Goal: Feedback & Contribution: Contribute content

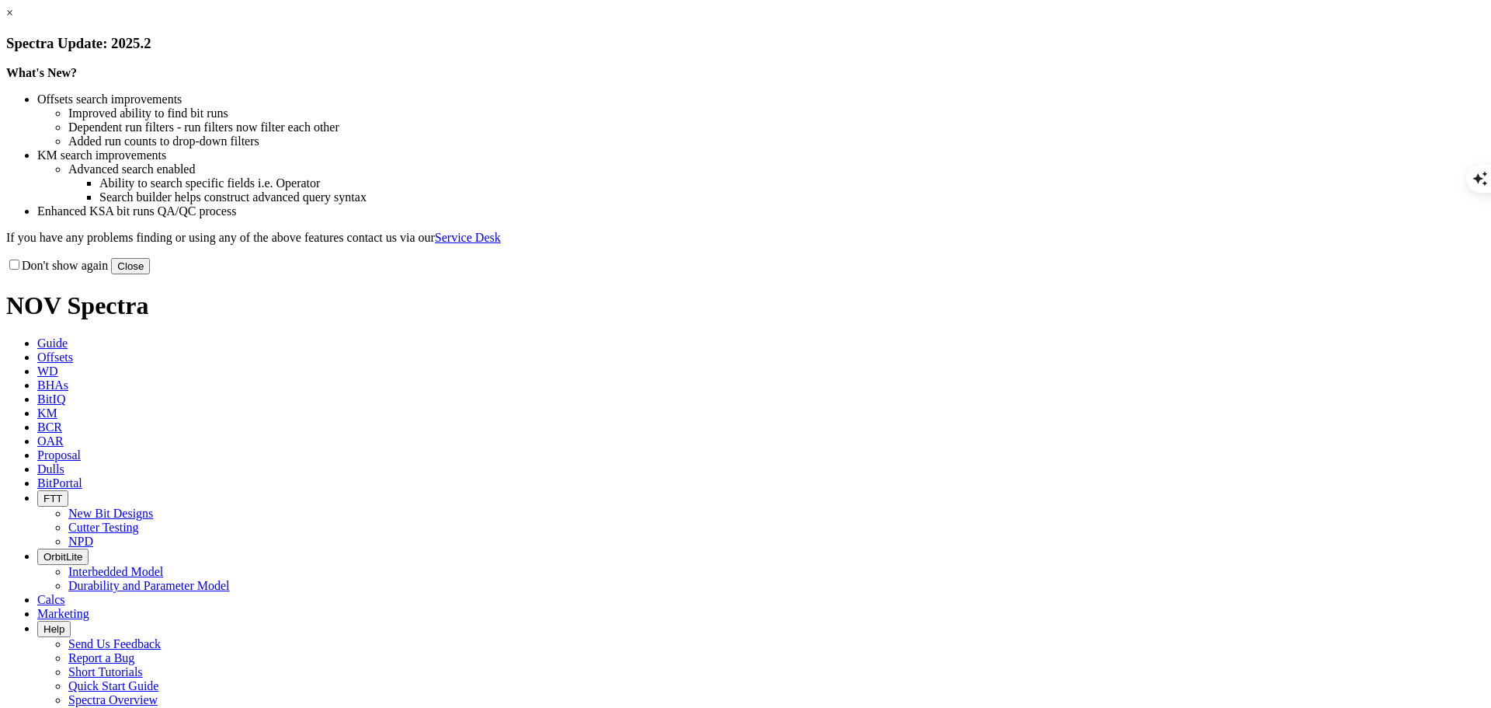
scroll to position [1562, 0]
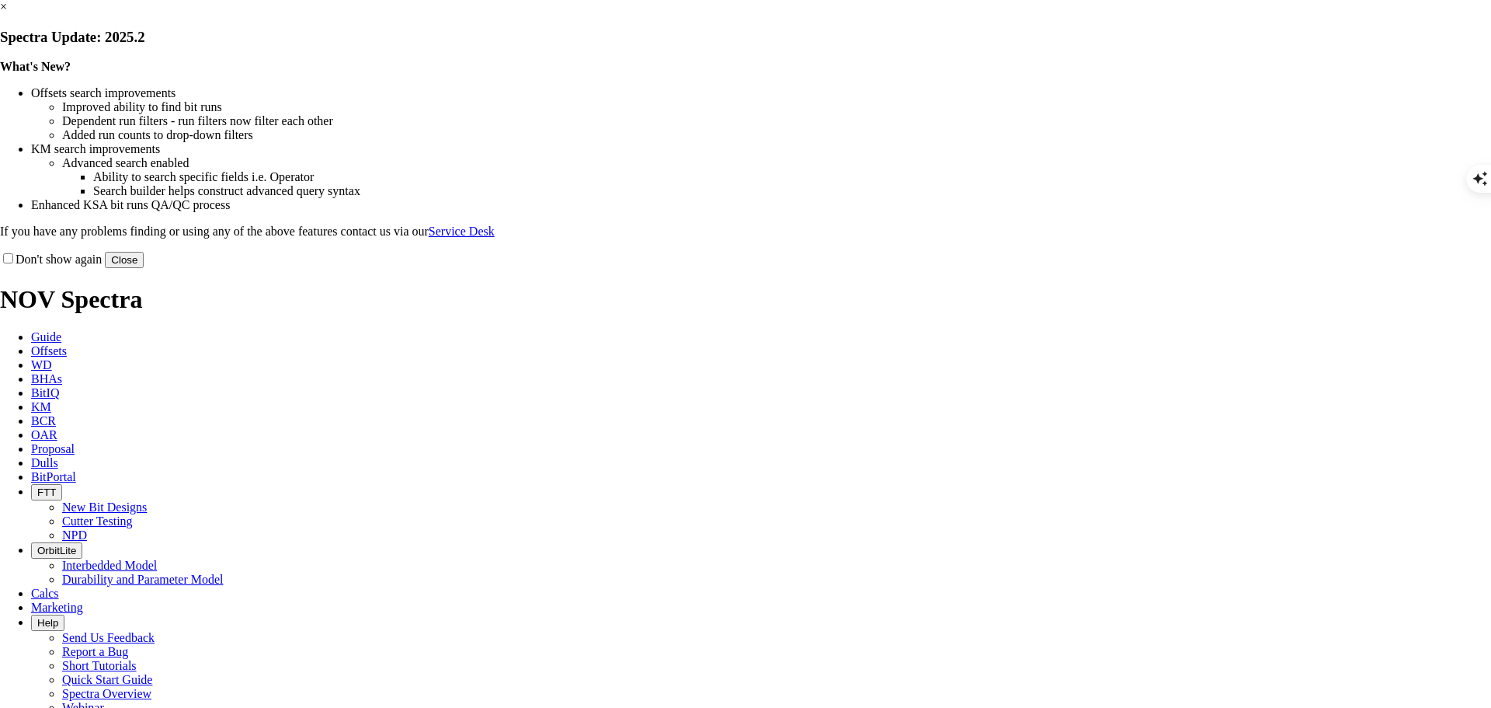
scroll to position [1562, 0]
click at [144, 268] on button "Close" at bounding box center [124, 260] width 39 height 16
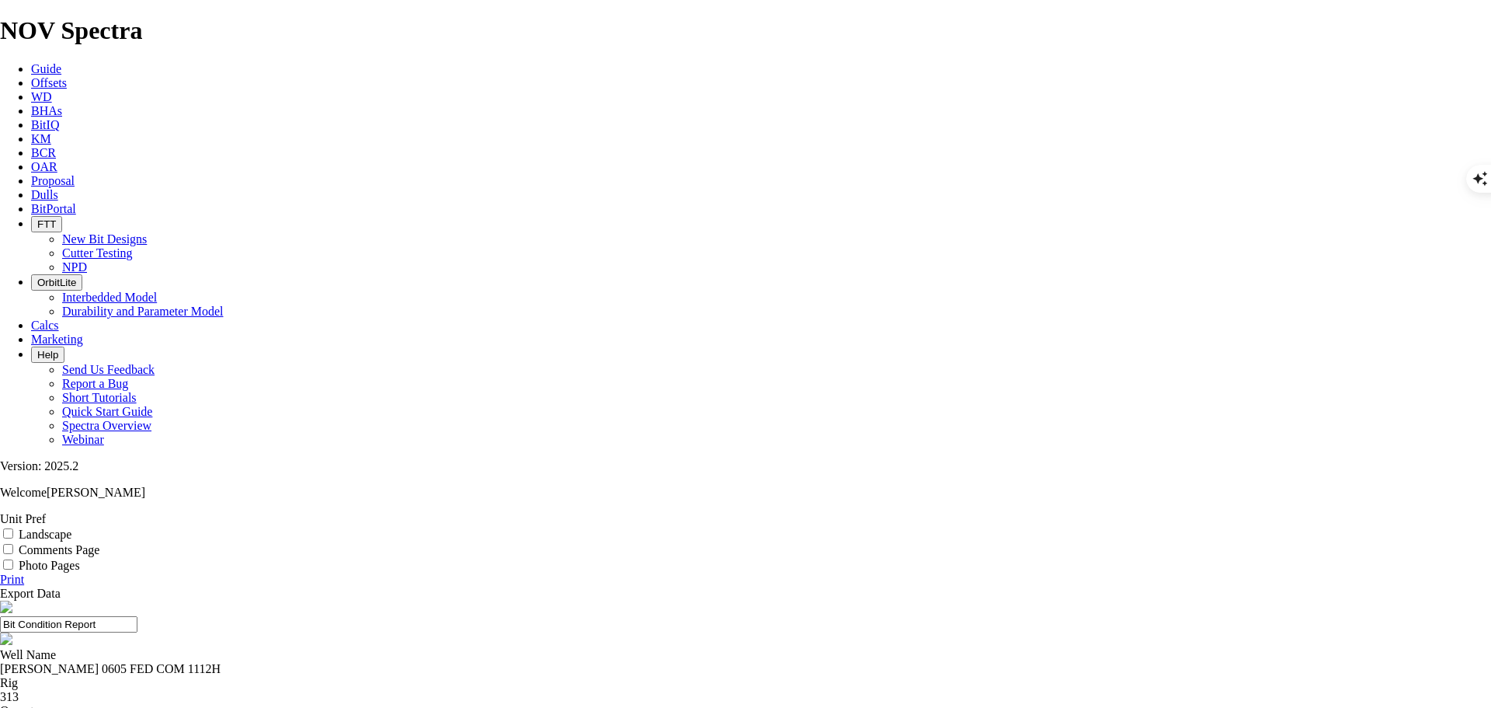
click at [571, 662] on div "[PERSON_NAME] 0605 FED COM 1112H" at bounding box center [745, 669] width 1491 height 14
type textarea "SALADA"
click at [571, 662] on div "[PERSON_NAME] 0605 FED COM 1112H" at bounding box center [745, 669] width 1491 height 14
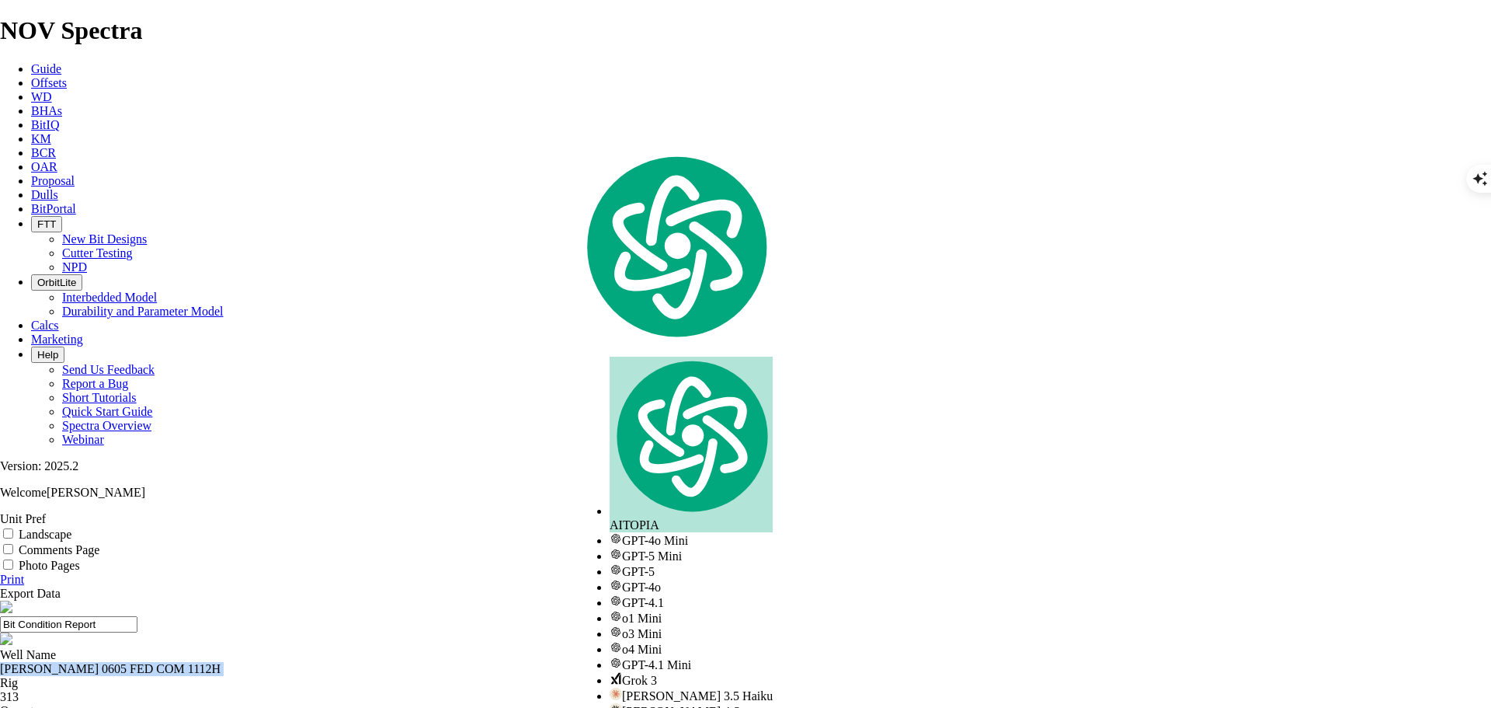
copy div "[PERSON_NAME] 0605 FED COM 1112H"
click at [31, 76] on icon at bounding box center [31, 82] width 0 height 13
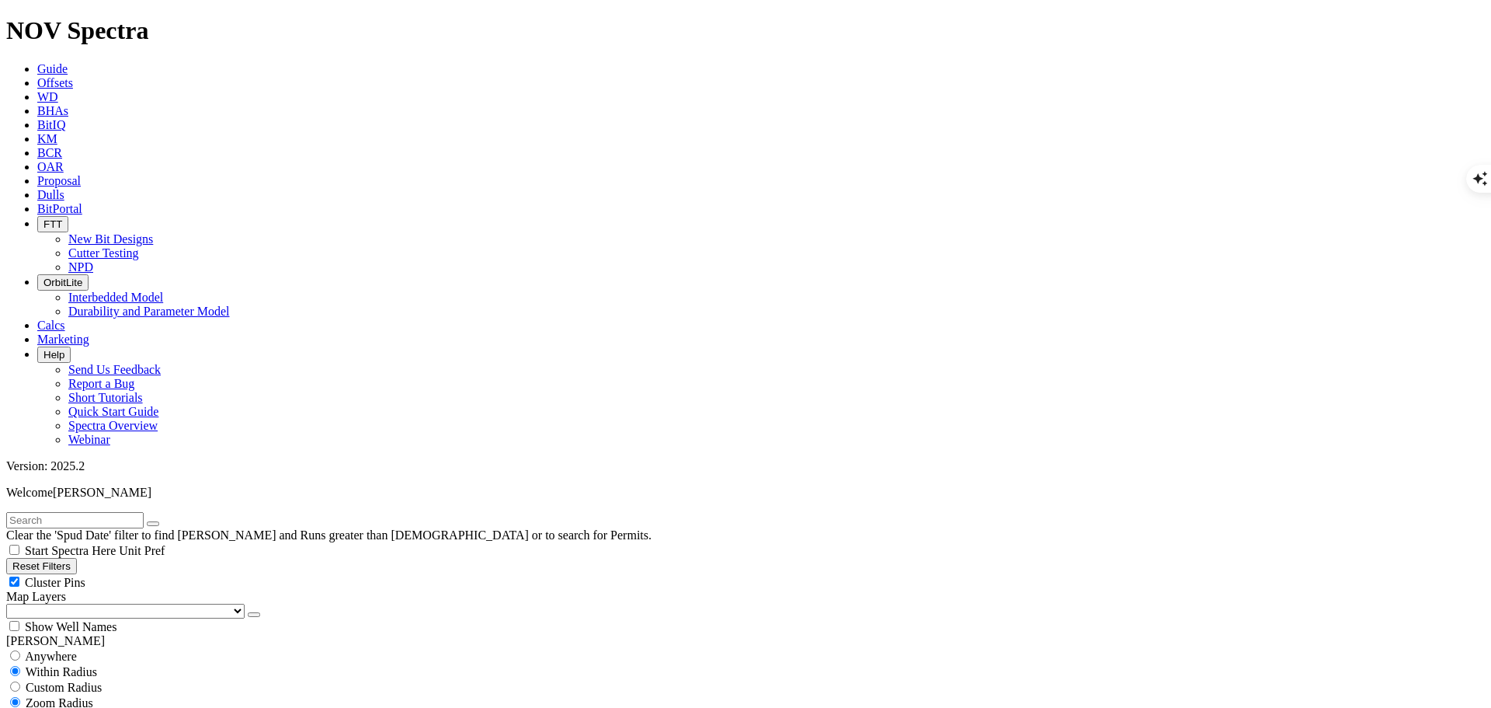
click at [144, 512] on input "text" at bounding box center [74, 520] width 137 height 16
paste input "[PERSON_NAME] 0605 FED COM 1112H"
type input "[PERSON_NAME] 0605 FED COM 1112H"
click at [46, 649] on span "Anywhere" at bounding box center [51, 655] width 52 height 13
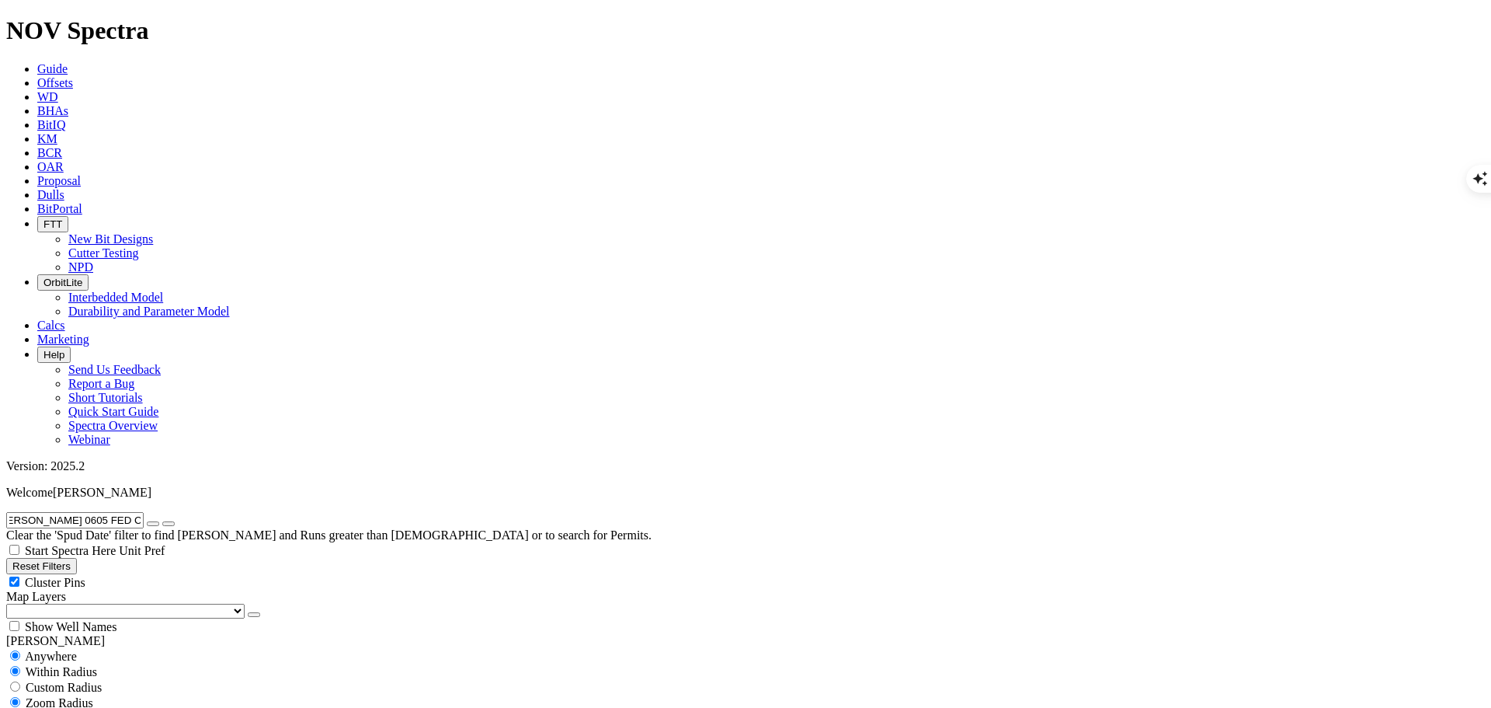
radio input "true"
radio input "false"
click at [169, 523] on icon "submit" at bounding box center [169, 523] width 0 height 0
click at [154, 618] on div "Show Well Names" at bounding box center [745, 626] width 1479 height 16
checkbox input "true"
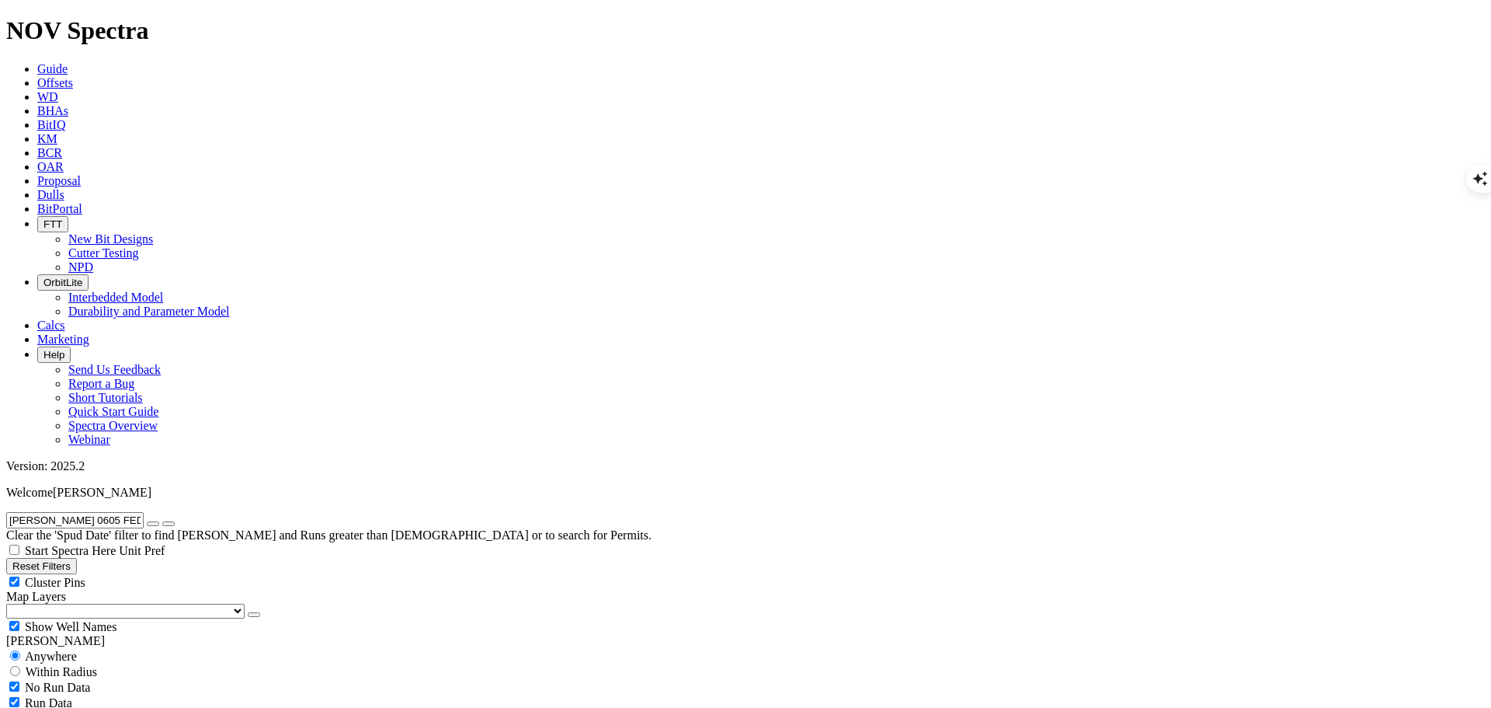
click at [97, 665] on span "Within Radius" at bounding box center [61, 671] width 71 height 13
radio input "false"
radio input "true"
click at [92, 680] on span "Custom Radius" at bounding box center [64, 686] width 76 height 13
radio input "true"
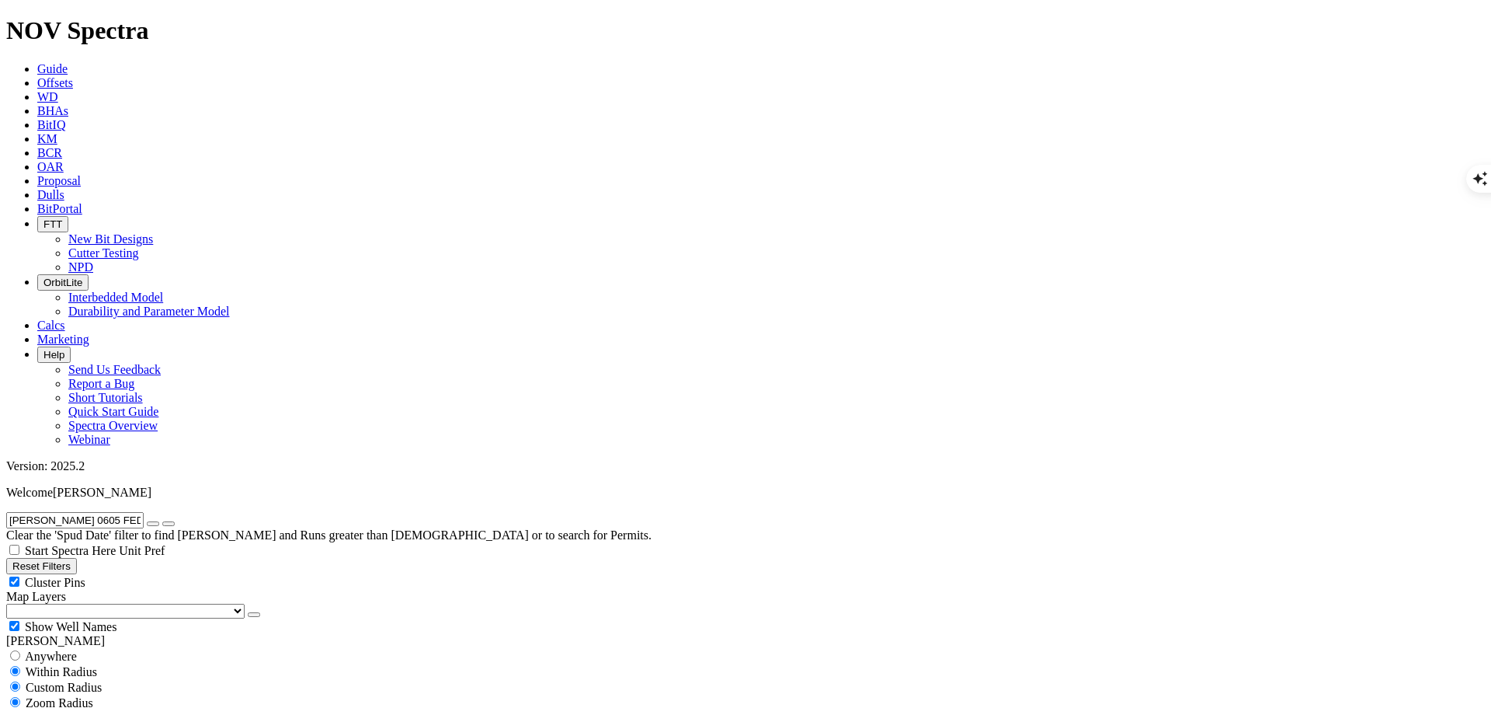
radio input "false"
click at [114, 707] on input "number" at bounding box center [74, 718] width 137 height 16
type input "5"
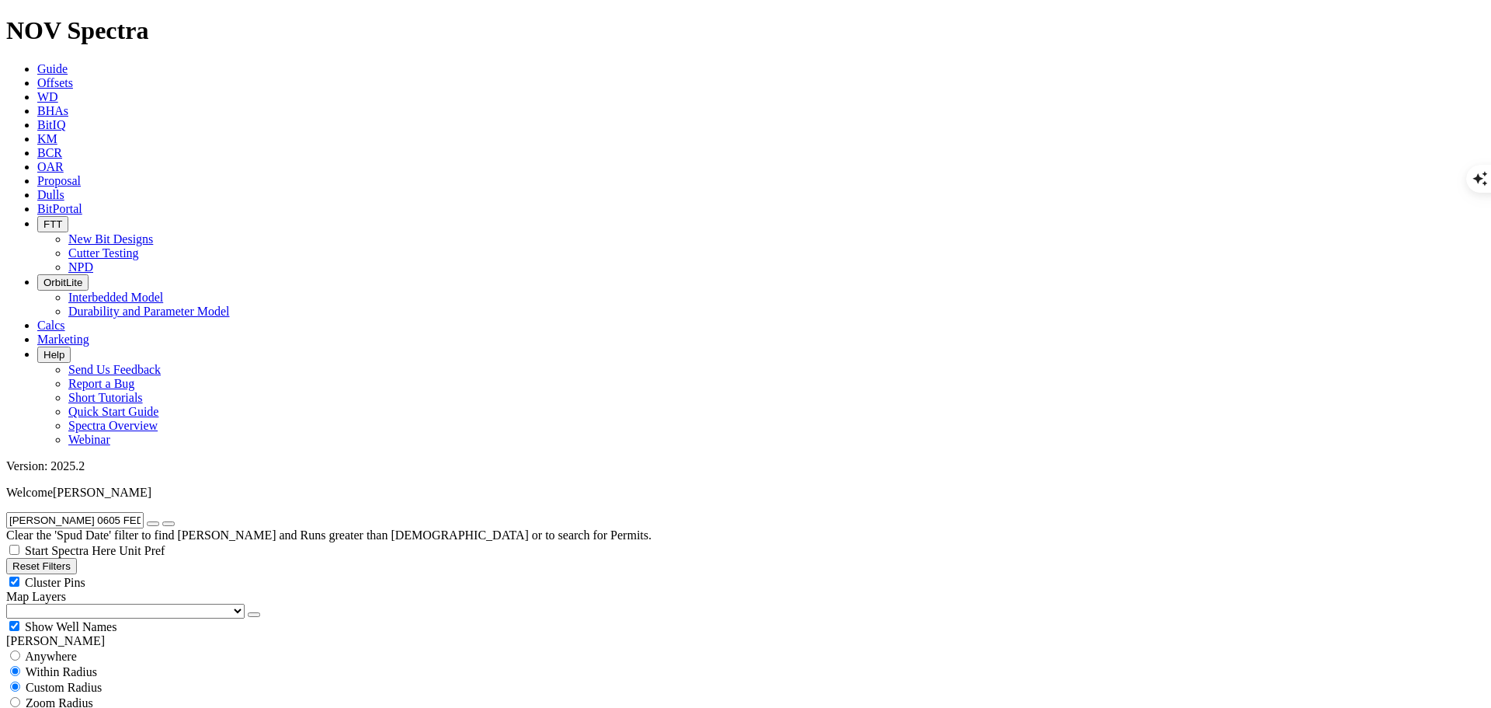
scroll to position [311, 0]
click at [40, 603] on select "US Counties Alberta, CA Townships British Columbia, CA Townships British Columb…" at bounding box center [125, 610] width 238 height 15
click at [12, 603] on select "US Counties Alberta, CA Townships British Columbia, CA Townships British Columb…" at bounding box center [125, 610] width 238 height 15
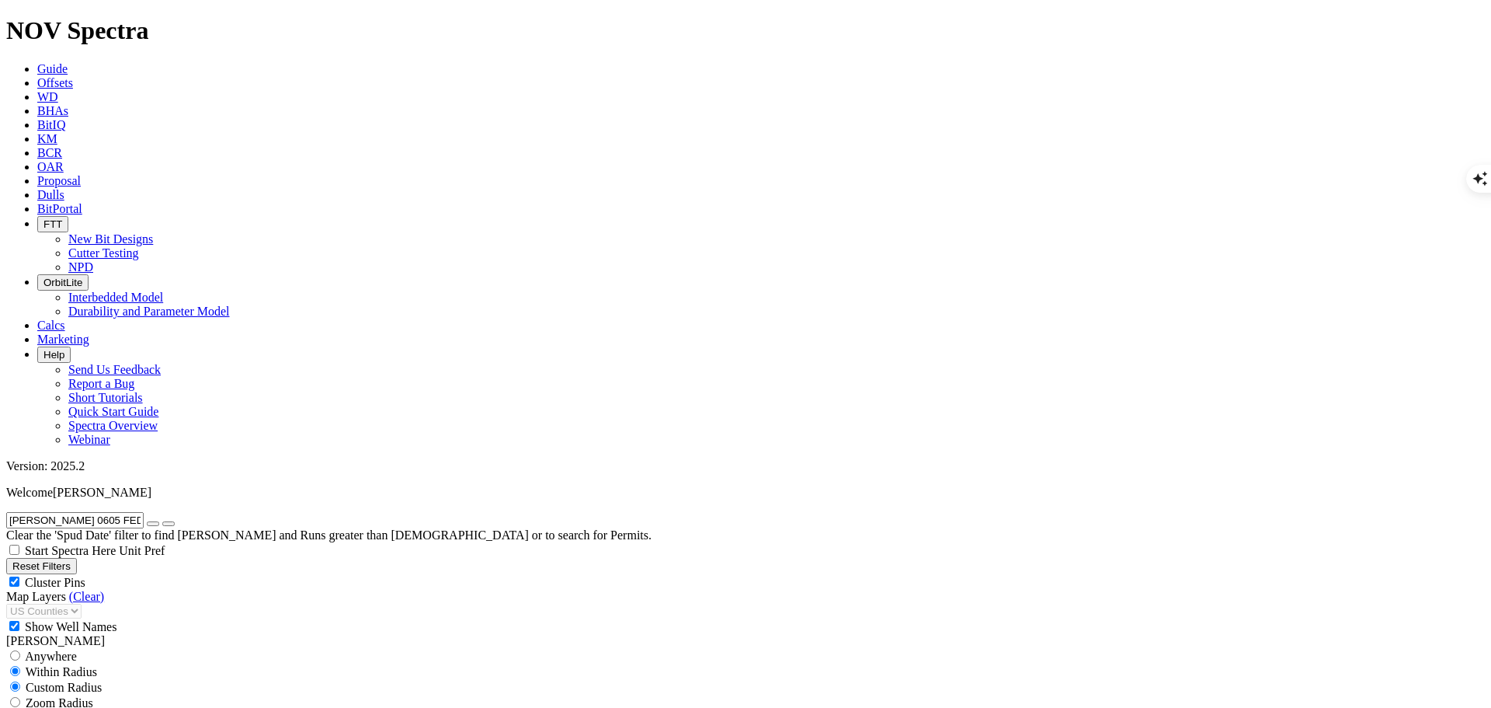
select select "? object:2356 ?"
select select
drag, startPoint x: 0, startPoint y: 0, endPoint x: 54, endPoint y: 287, distance: 292.3
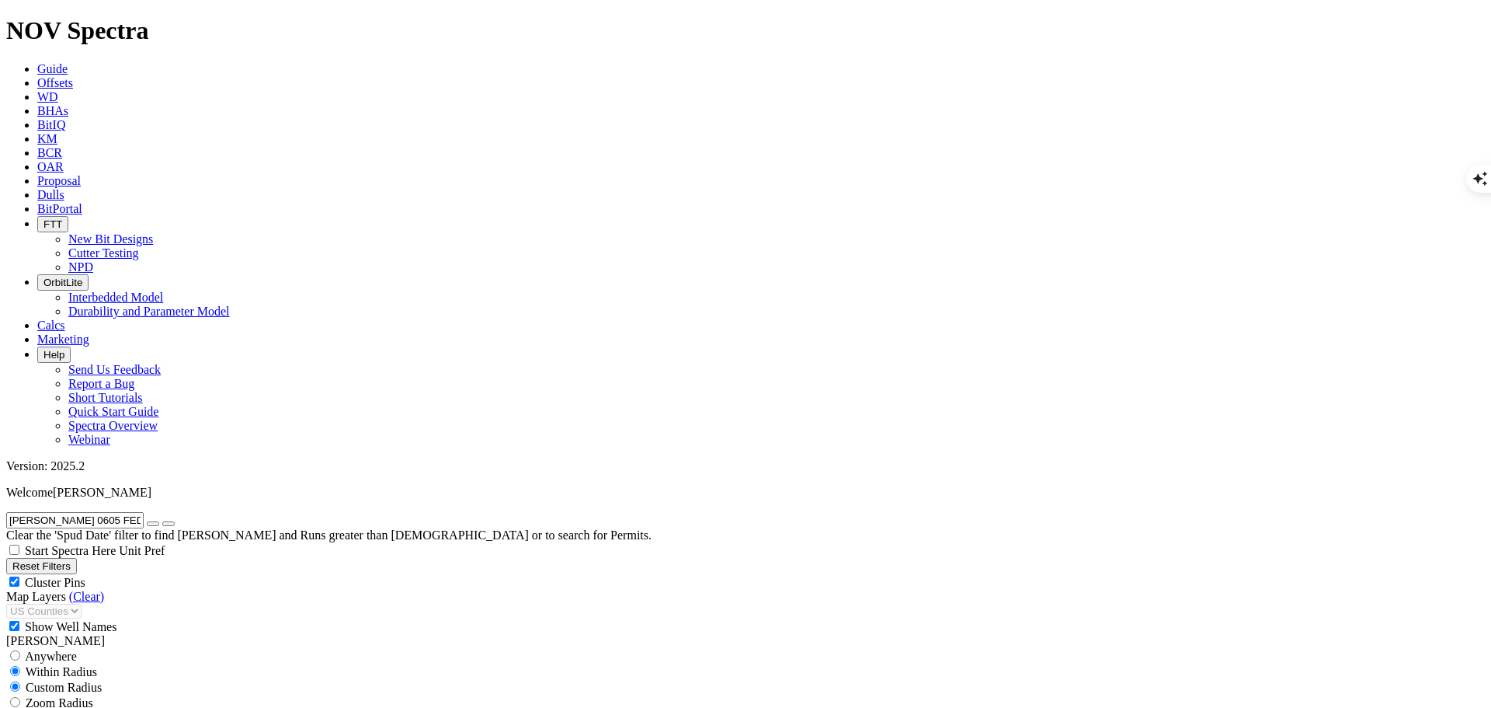
select select "8.75"
checkbox input "false"
select select "? number:8.75 ?"
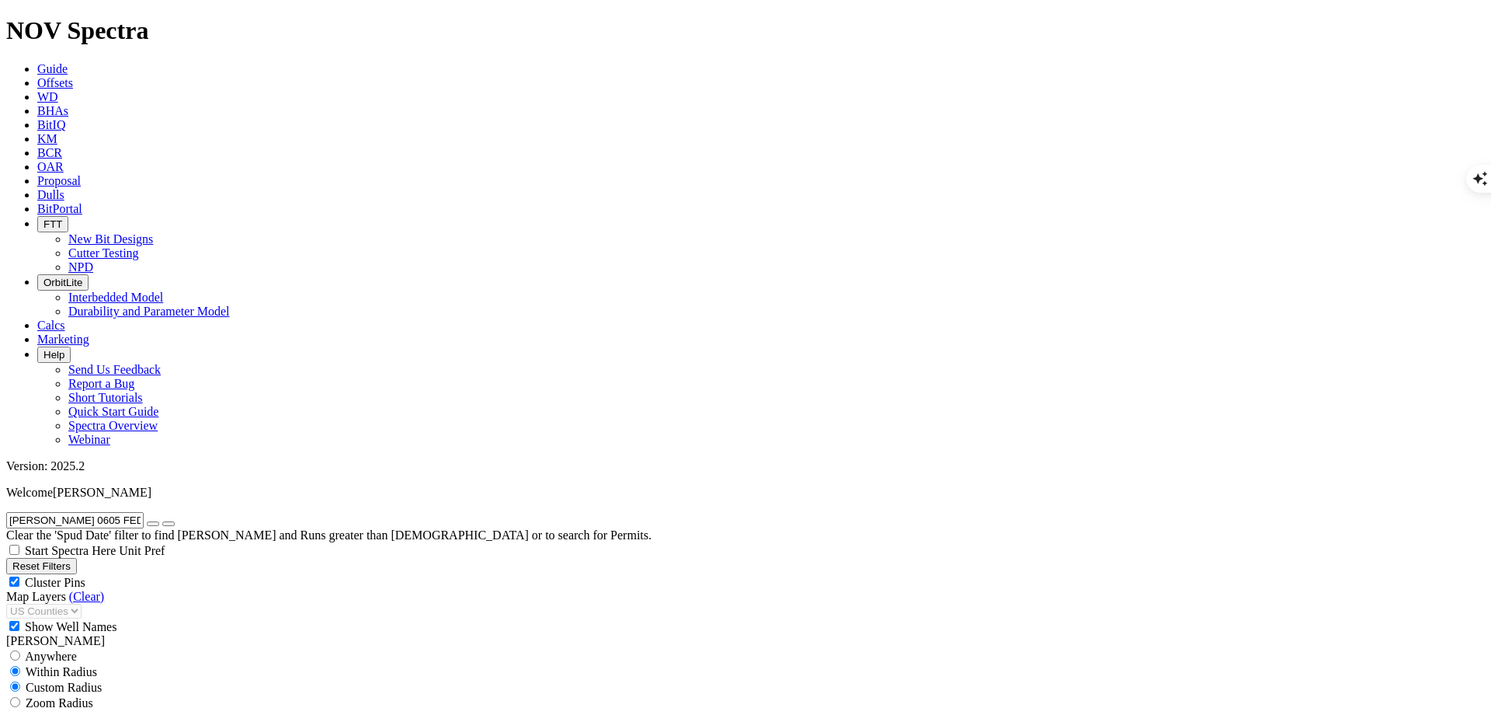
select select "? number:8.5 ?"
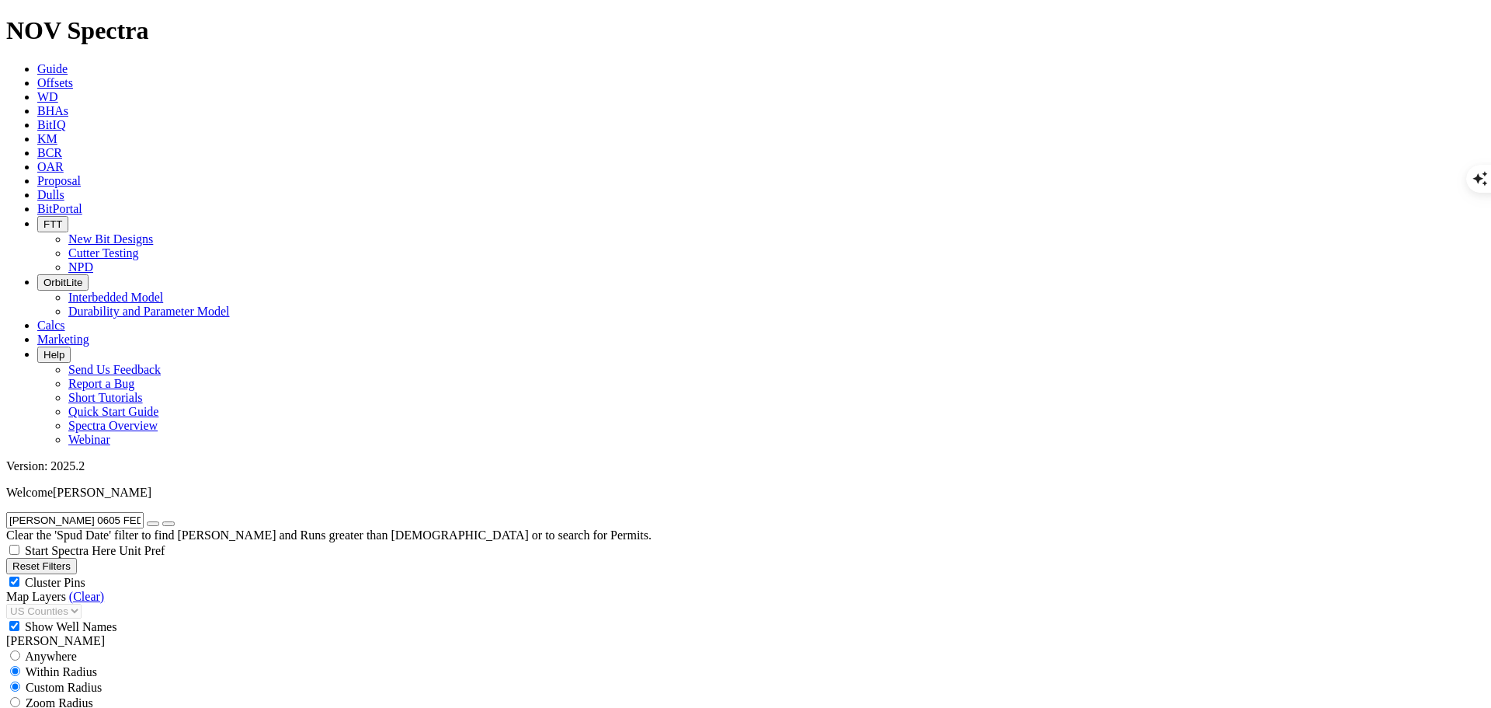
click at [144, 512] on input "[PERSON_NAME] 0605 FED COM 1112H" at bounding box center [74, 520] width 137 height 16
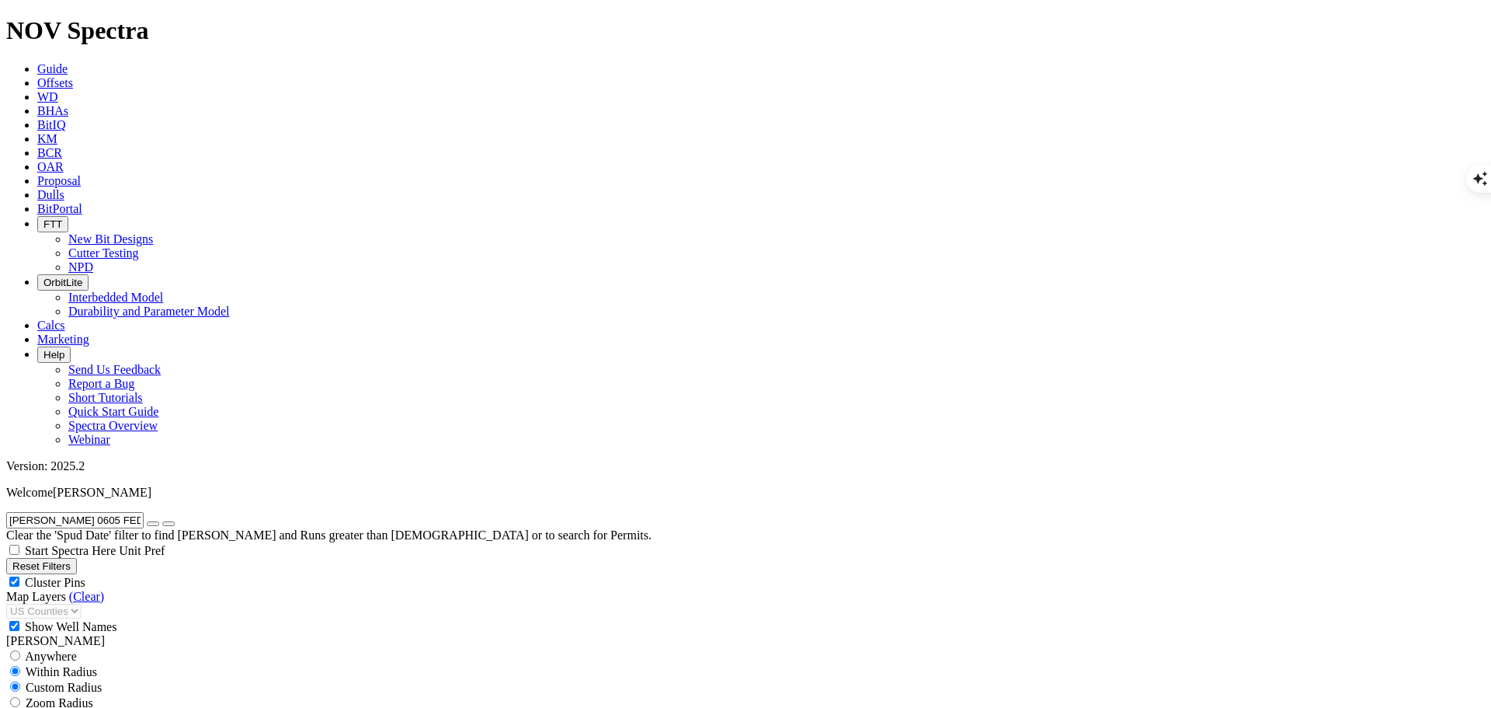
click at [144, 512] on input "[PERSON_NAME] 0605 FED COM 1112H" at bounding box center [74, 520] width 137 height 16
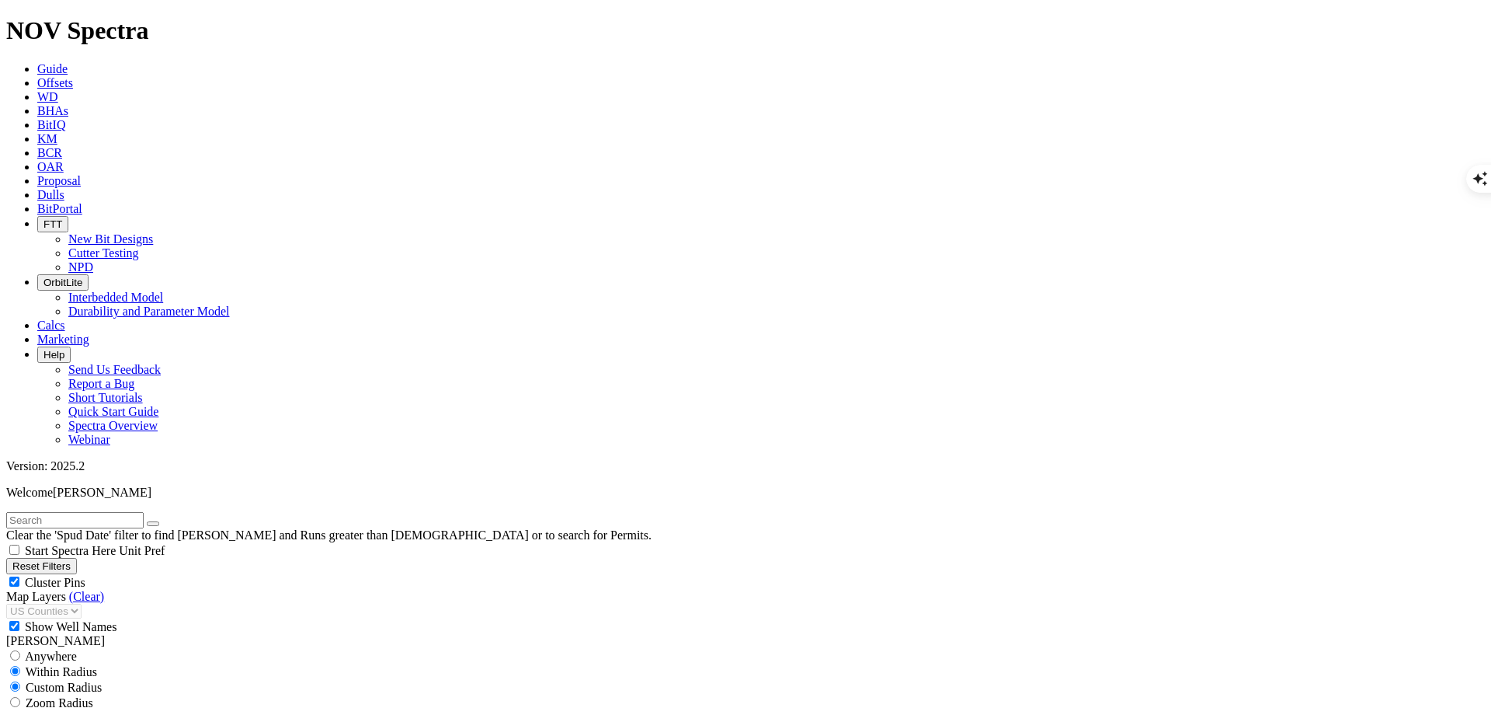
select select
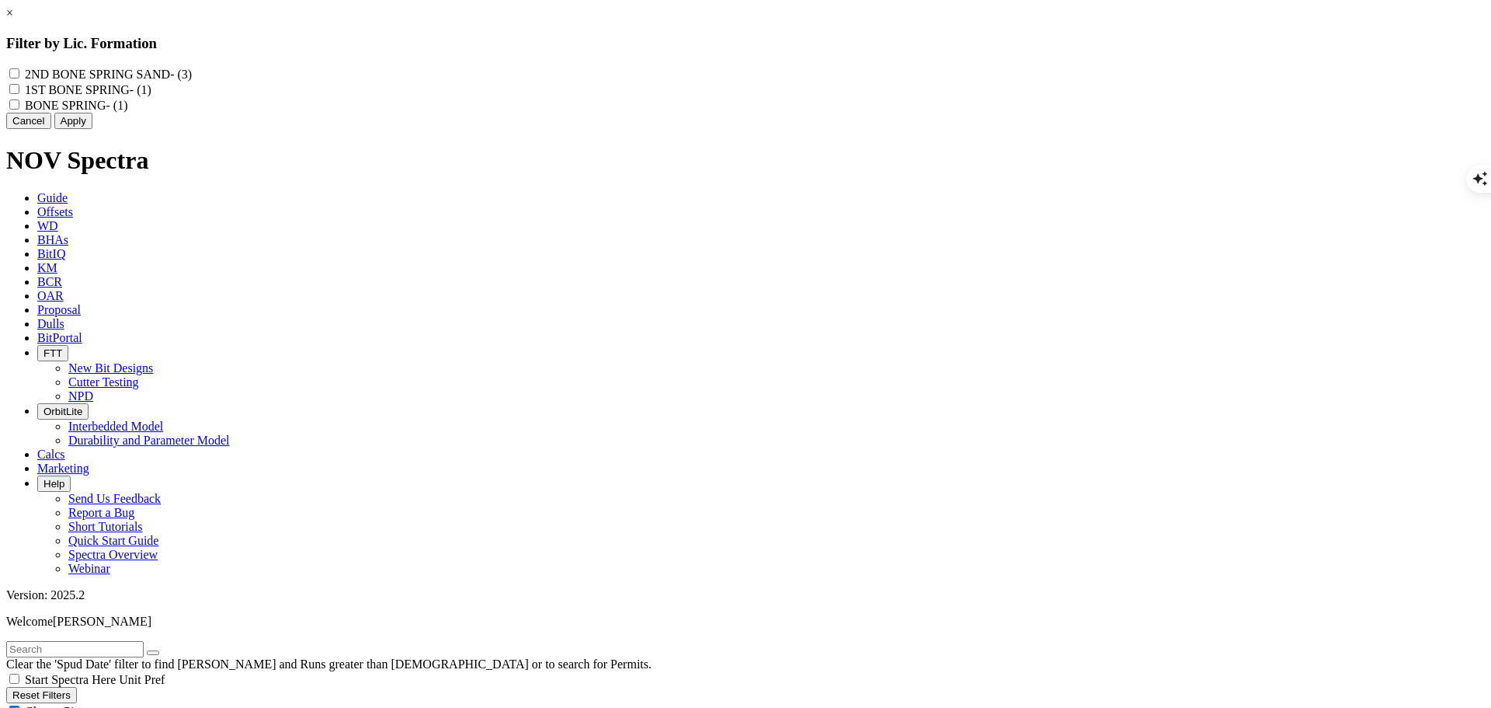
click at [638, 71] on div "2ND BONE SPRING SAND - (3) 1ST BONE SPRING - (1) BONE SPRING - (1)" at bounding box center [745, 89] width 1479 height 47
click at [640, 71] on div "2ND BONE SPRING SAND - (3) 1ST BONE SPRING - (1) BONE SPRING - (1)" at bounding box center [745, 89] width 1479 height 47
click at [19, 74] on SAND "2ND BONE SPRING SAND - (3)" at bounding box center [14, 73] width 10 height 10
checkbox SAND "true"
click at [127, 112] on label "BONE SPRING - (1)" at bounding box center [76, 105] width 103 height 13
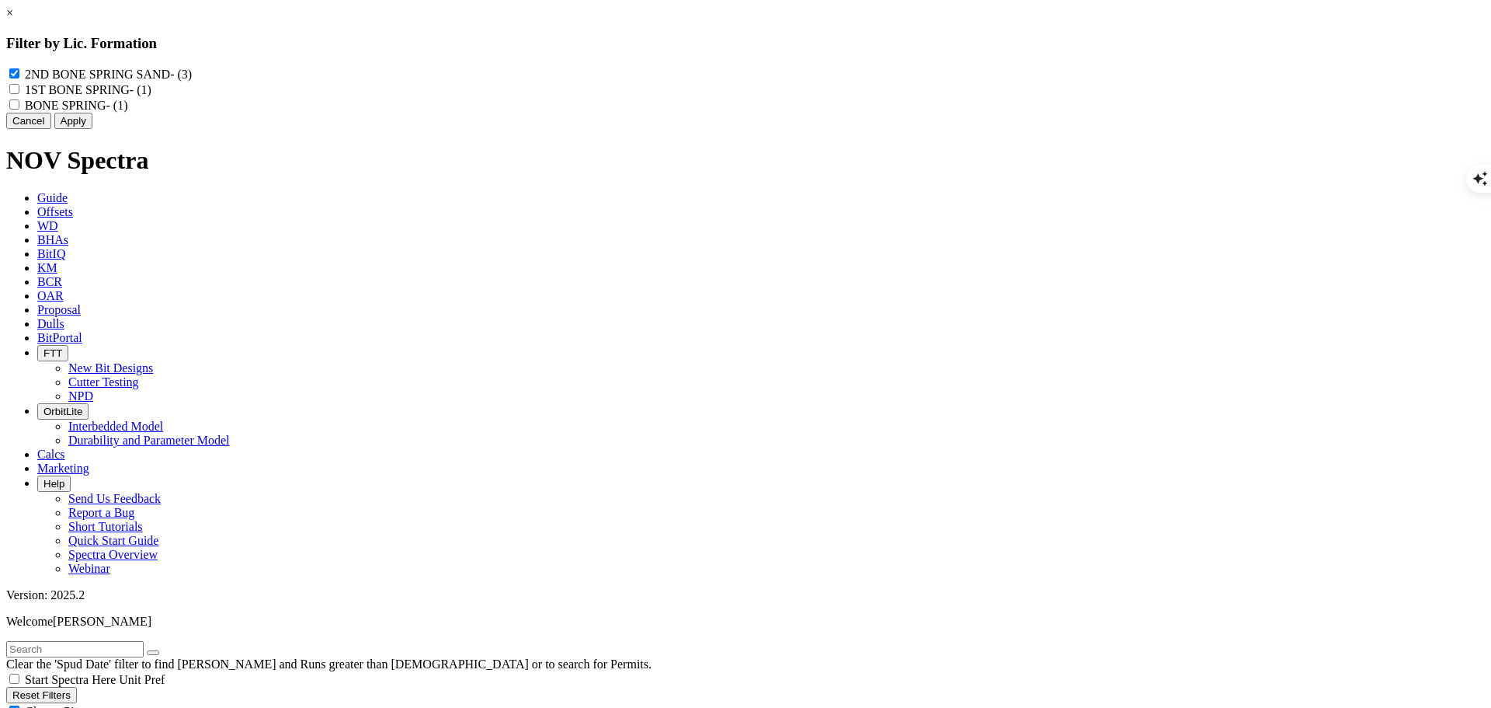
click at [19, 110] on "BONE SPRING - (1)" at bounding box center [14, 104] width 10 height 10
checkbox "true"
click at [92, 129] on button "Apply" at bounding box center [73, 121] width 38 height 16
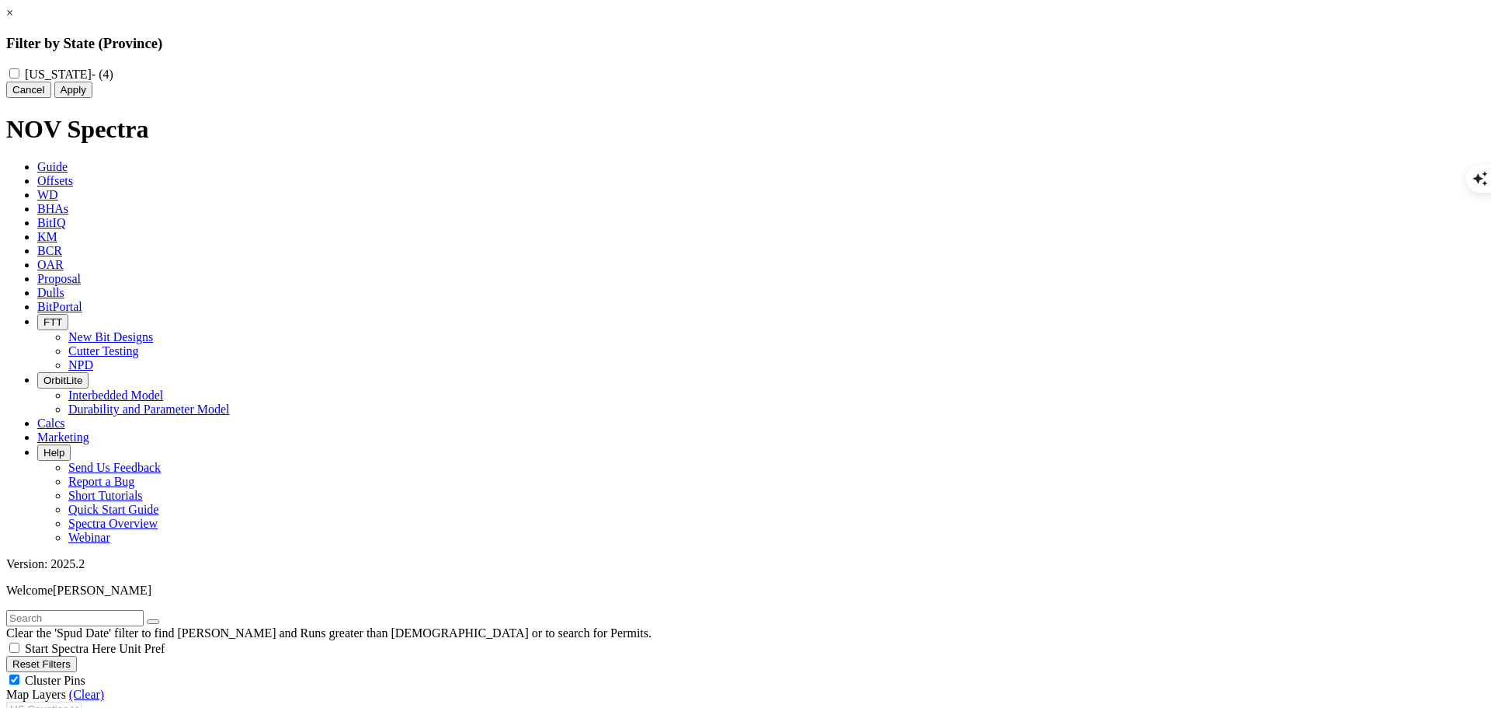
click at [13, 19] on link "×" at bounding box center [9, 12] width 7 height 13
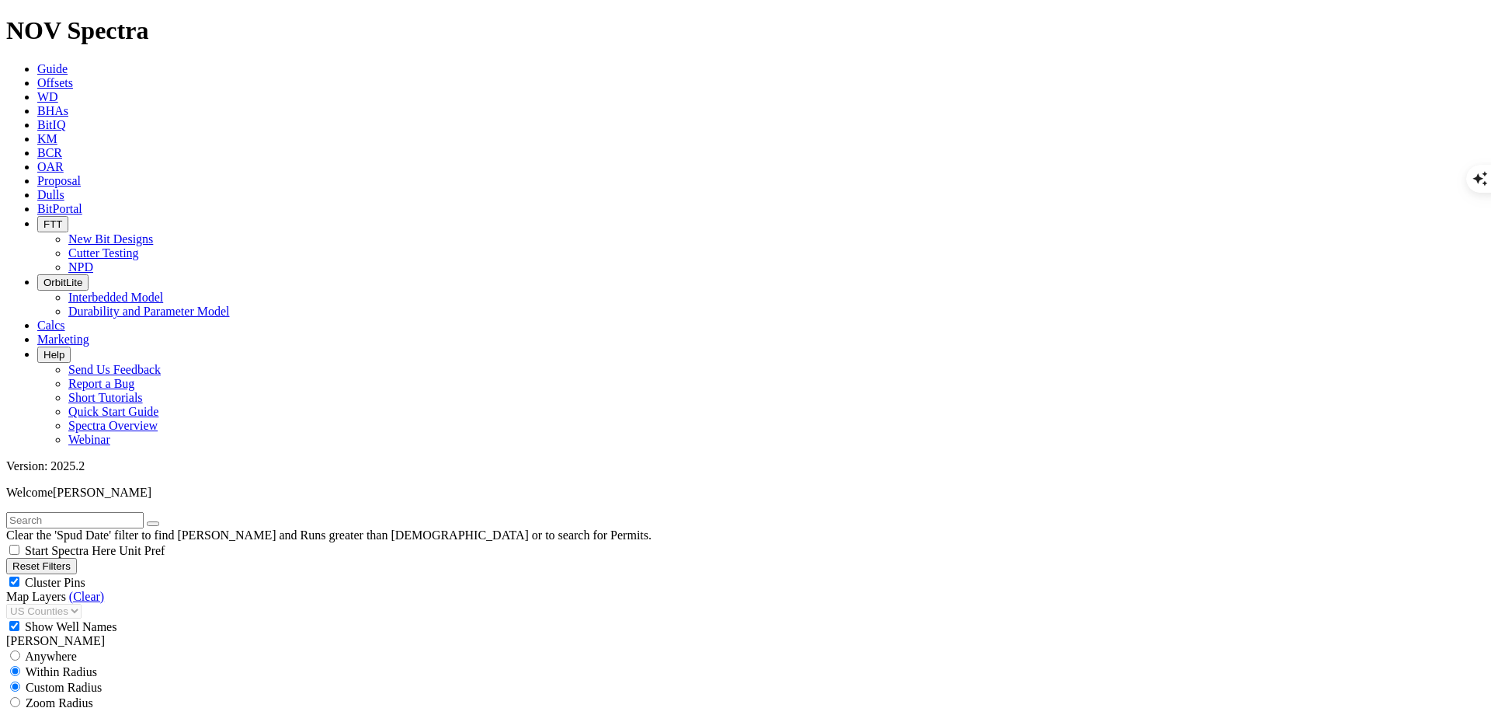
scroll to position [466, 0]
select select
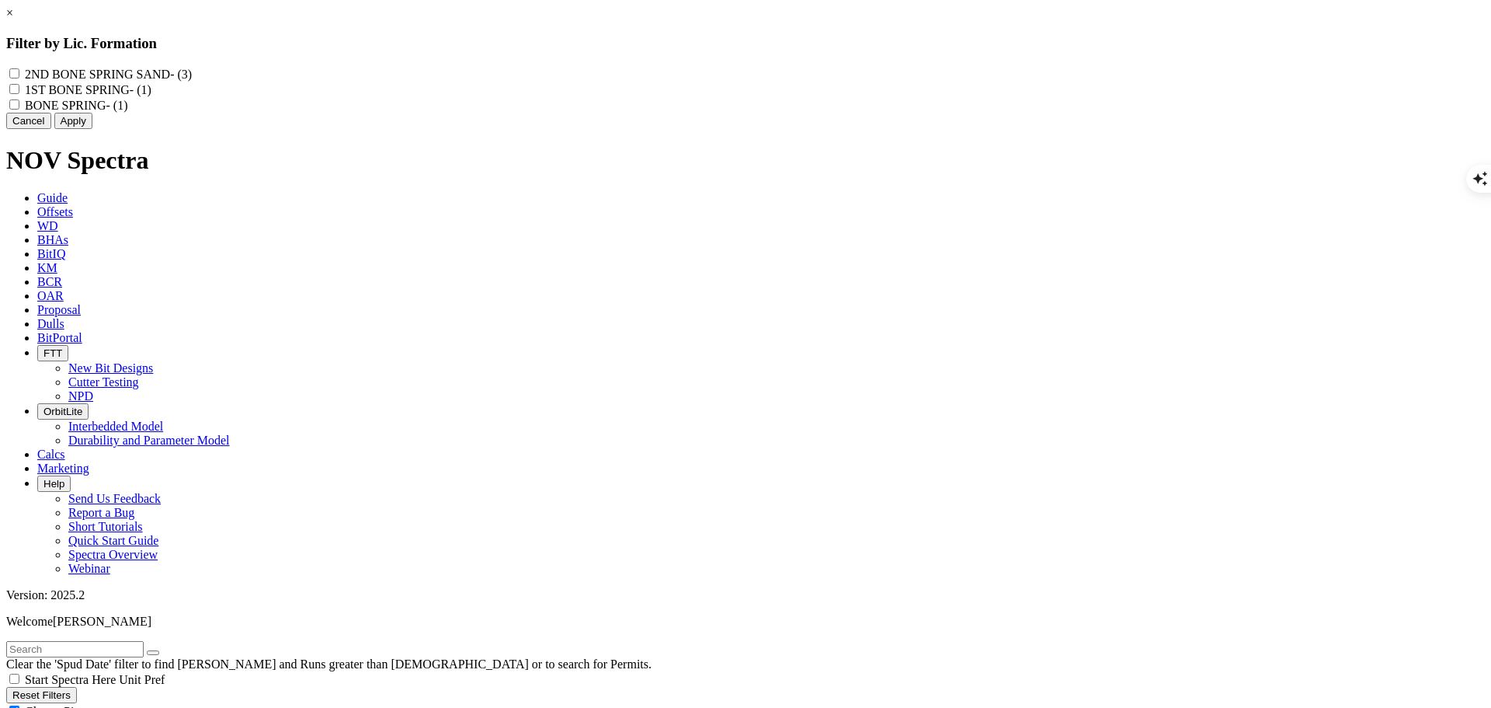
click at [192, 75] on label "2ND BONE SPRING SAND - (3)" at bounding box center [108, 74] width 167 height 13
click at [19, 75] on SAND "2ND BONE SPRING SAND - (3)" at bounding box center [14, 73] width 10 height 10
checkbox SAND "true"
click at [92, 129] on button "Apply" at bounding box center [73, 121] width 38 height 16
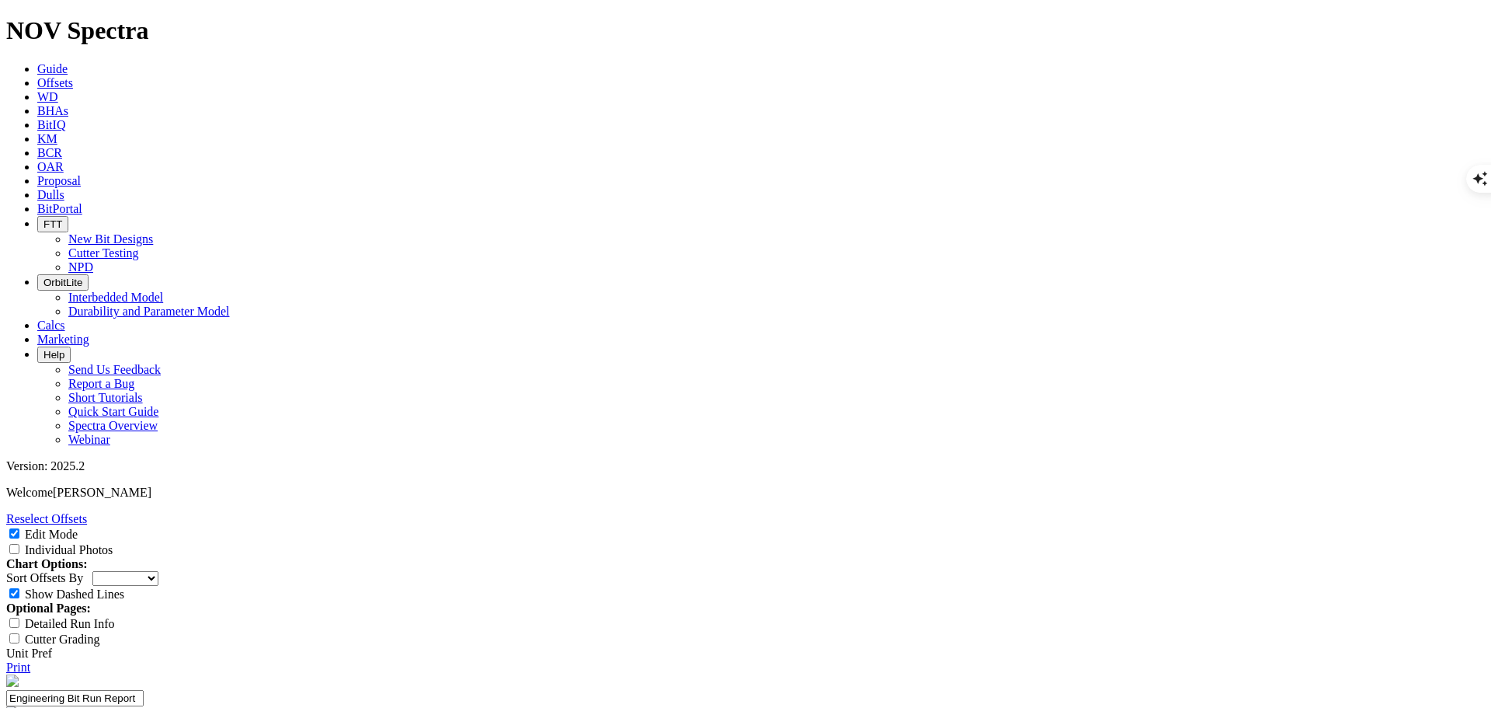
scroll to position [311, 0]
select select "number:1"
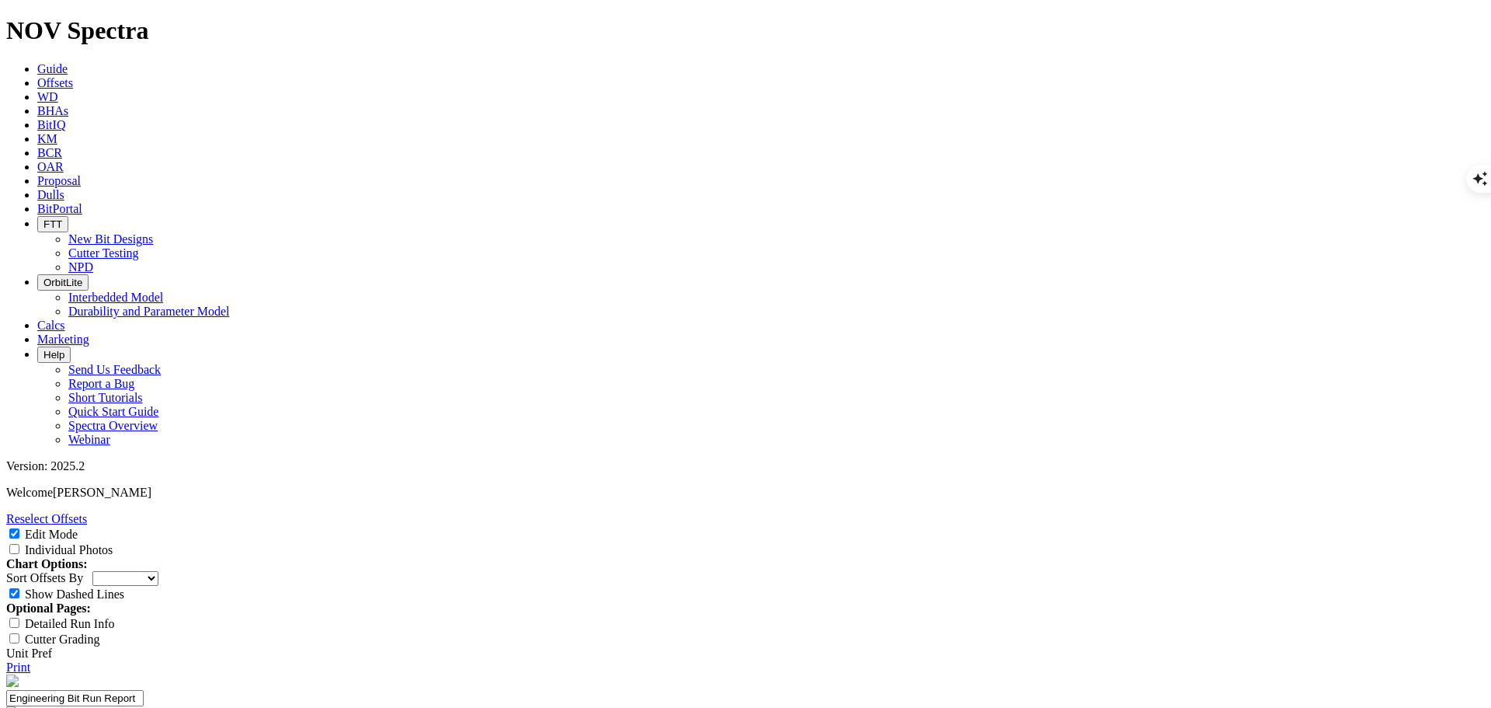
select select "string:I"
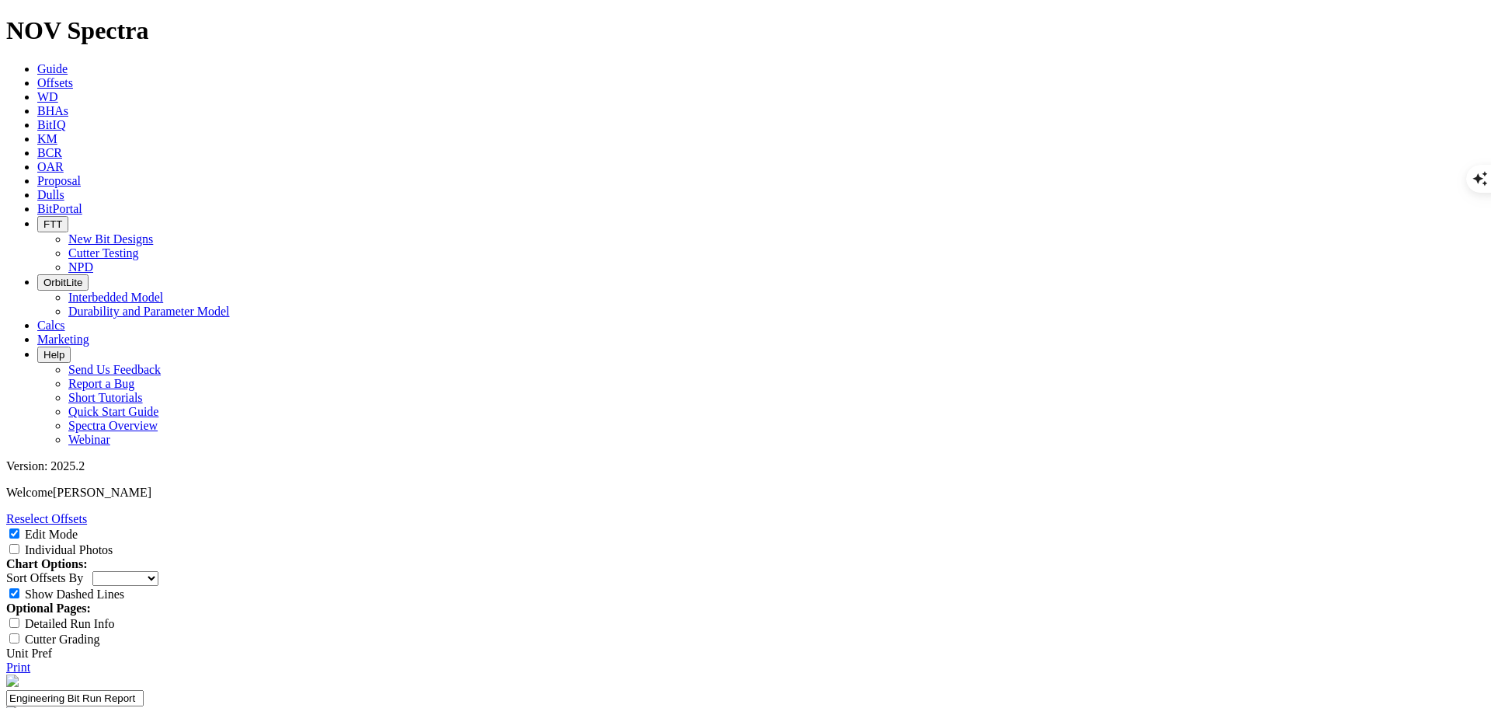
select select "Cutter"
type input "1613 ET199 3D"
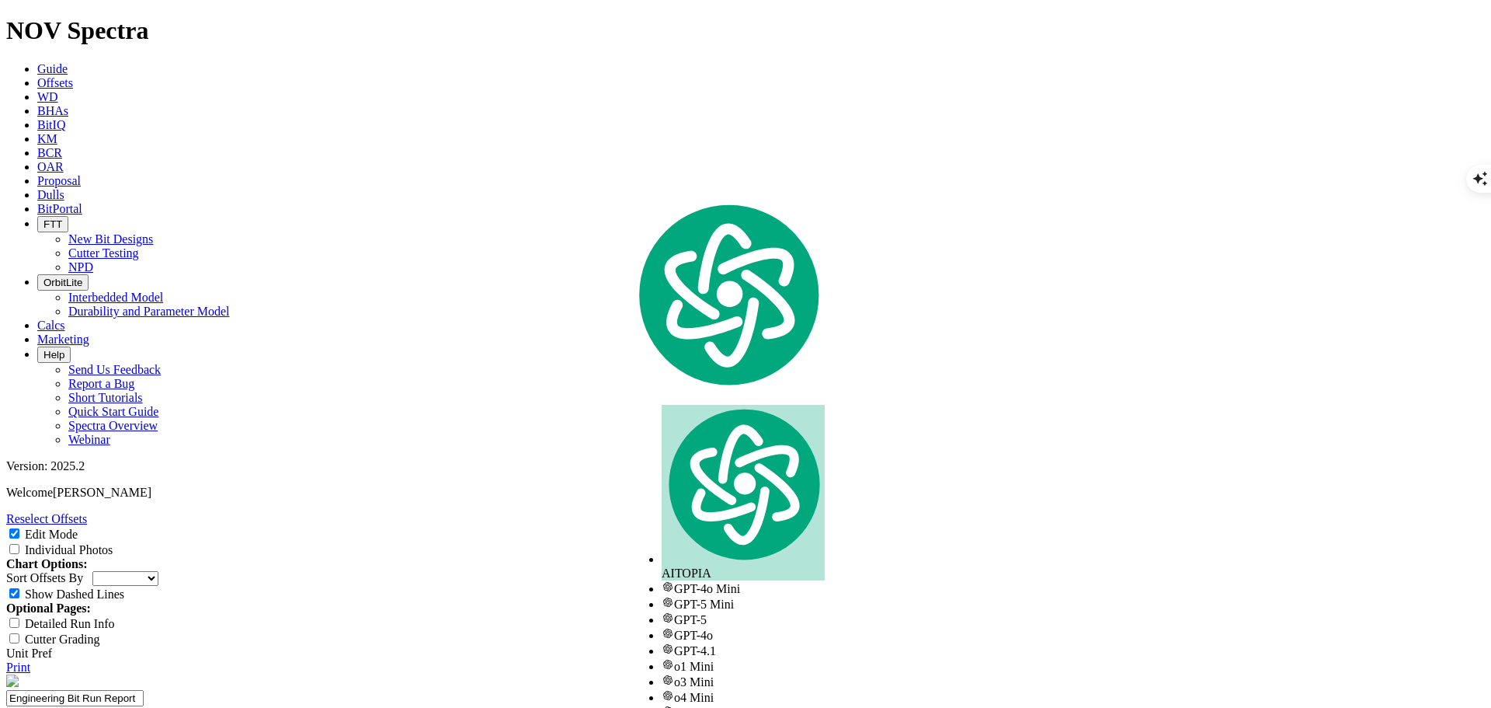
copy div "A315781"
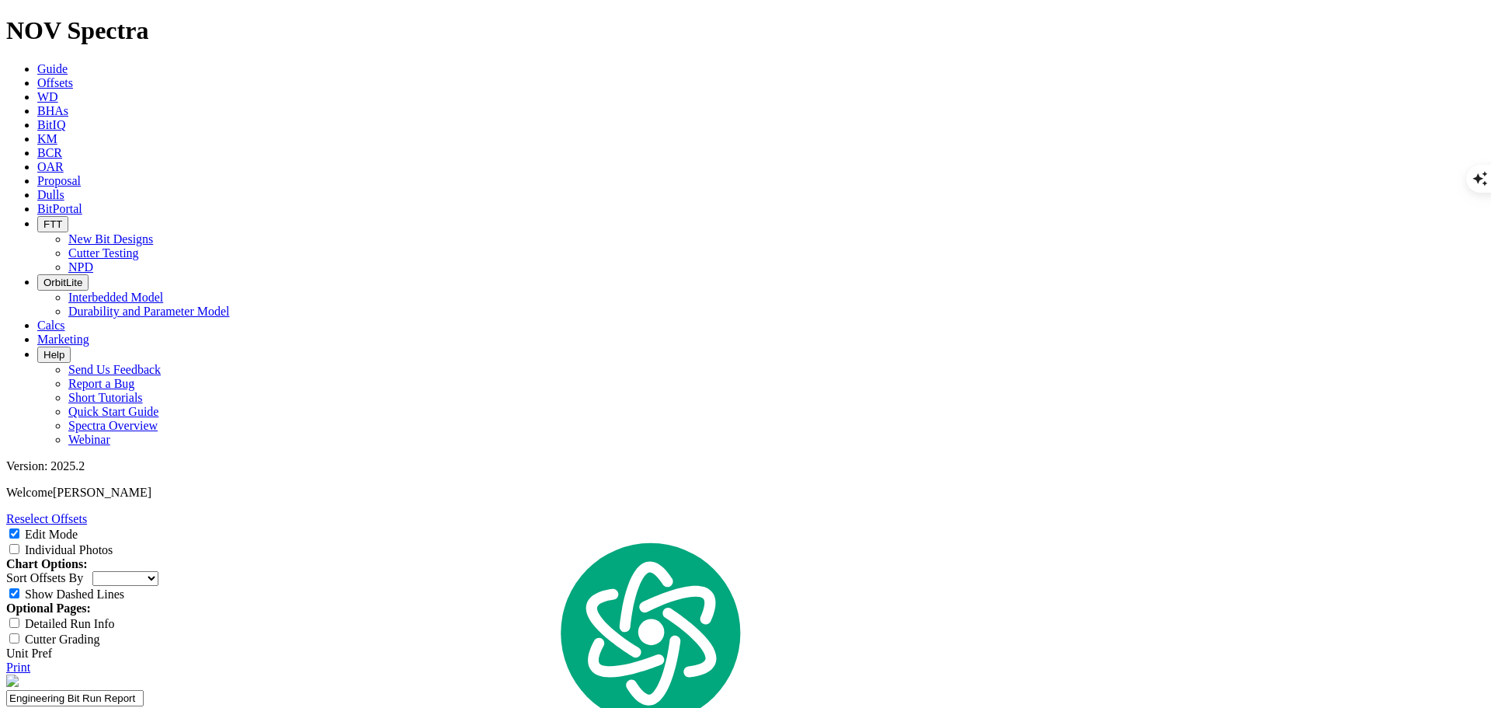
paste textarea "Testing ET199 Vs ET181 with [PERSON_NAME] 2nd BS cemented sand lateral applicat…"
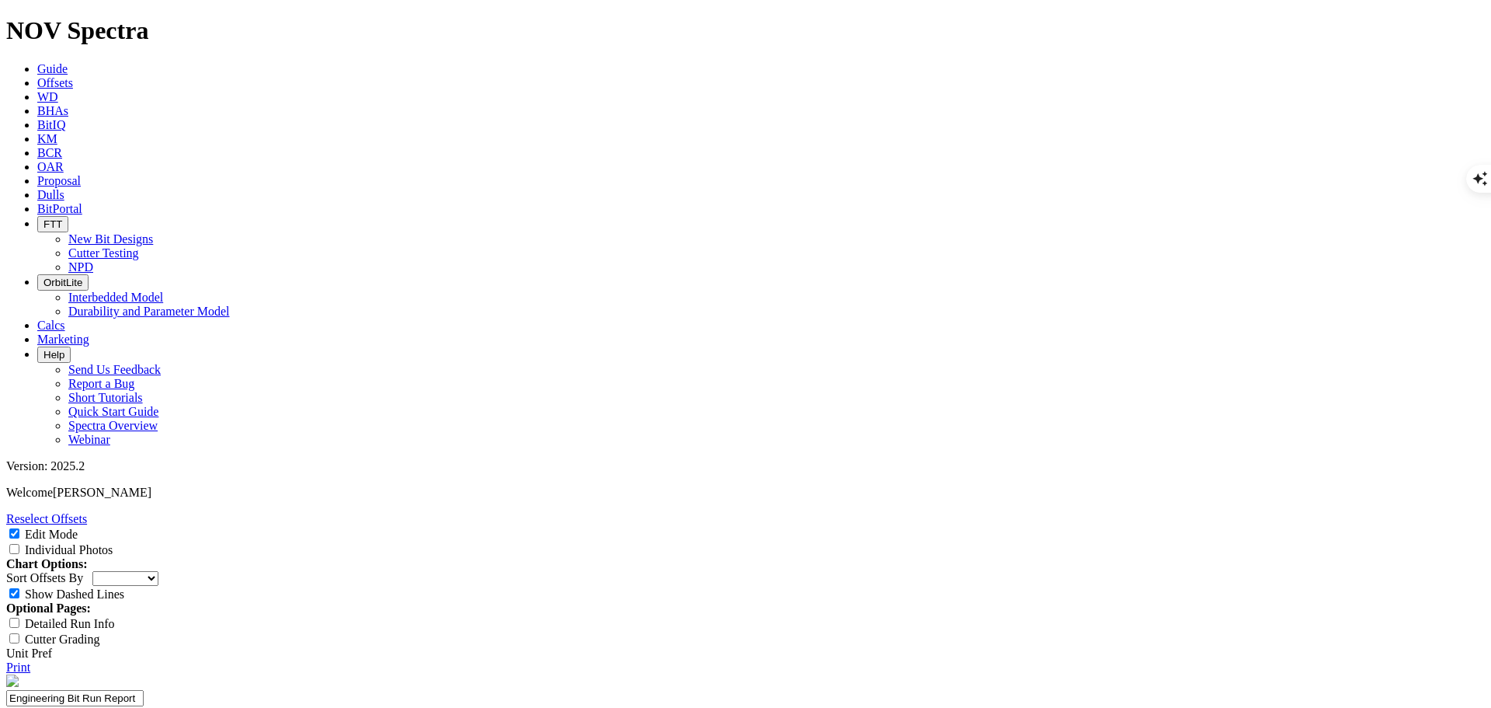
drag, startPoint x: 649, startPoint y: 545, endPoint x: 718, endPoint y: 544, distance: 69.1
type textarea "Testing ET199 Vs ET181 2nd BS cemented sand lateral application PN: 19256352 Ch…"
drag, startPoint x: 614, startPoint y: 566, endPoint x: 527, endPoint y: 570, distance: 87.9
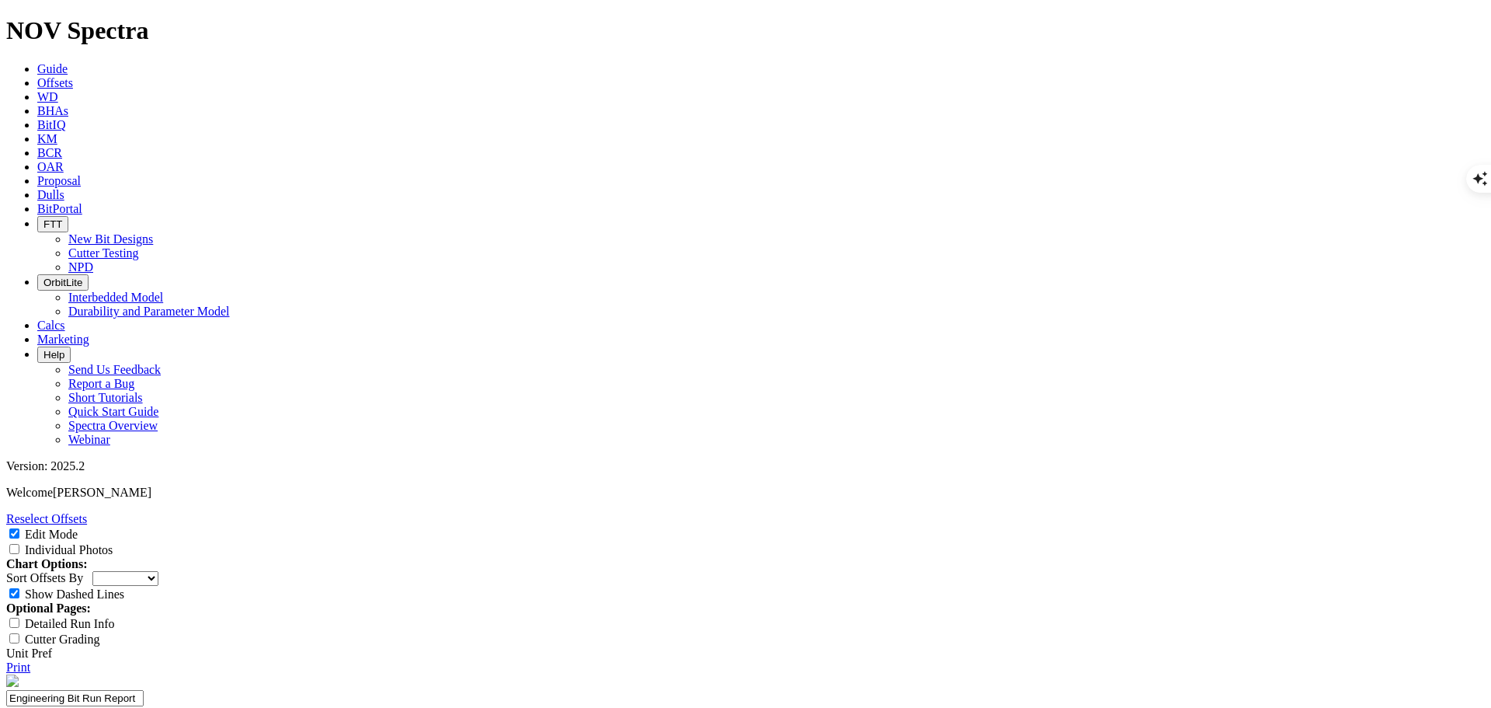
scroll to position [233, 0]
paste textarea "Longest lateral run in the 2BS Sand in this area in [GEOGRAPHIC_DATA], [GEOGRAP…"
type textarea "Longest lateral run in the 2BS Sand in this area in [GEOGRAPHIC_DATA], [GEOGRAP…"
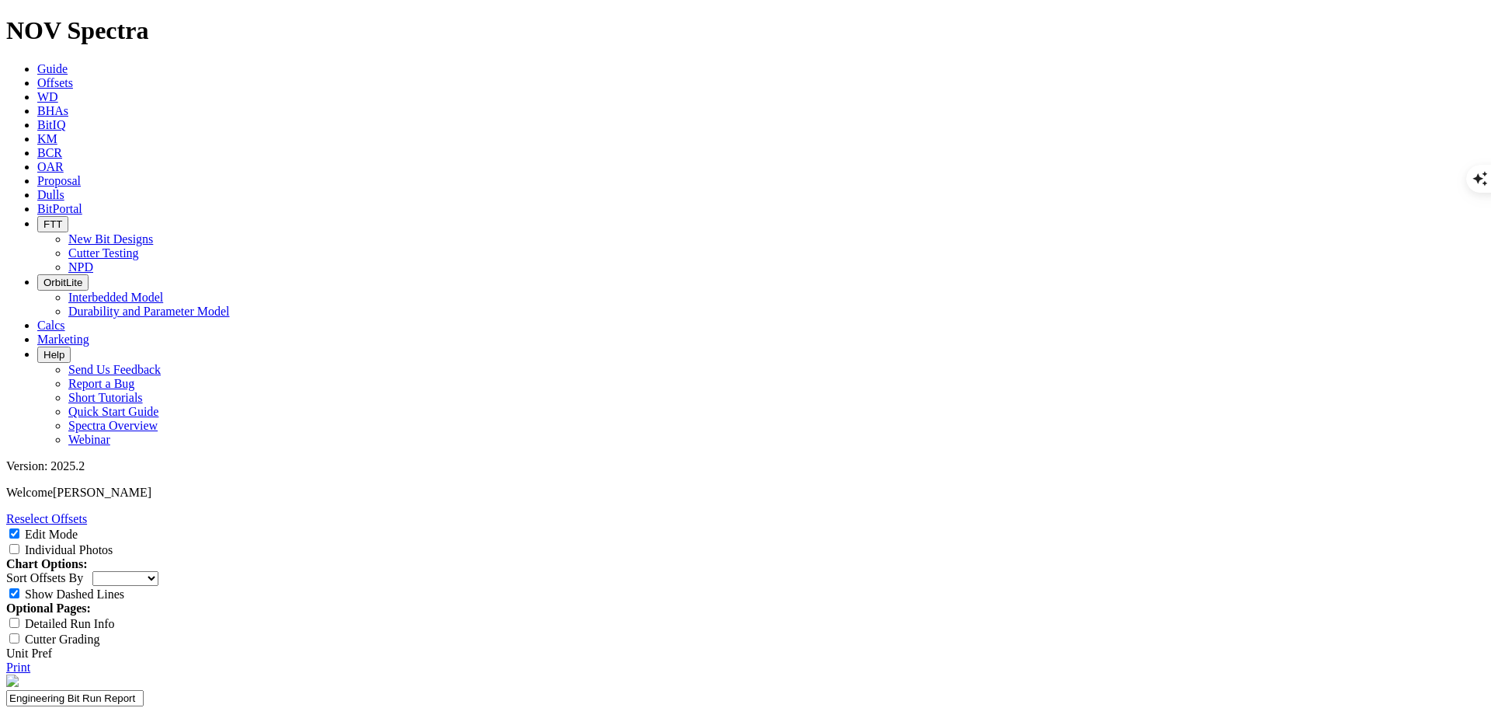
type textarea "Overall the nose & shoulder noticble pitting ont he crabide subsutrate N"
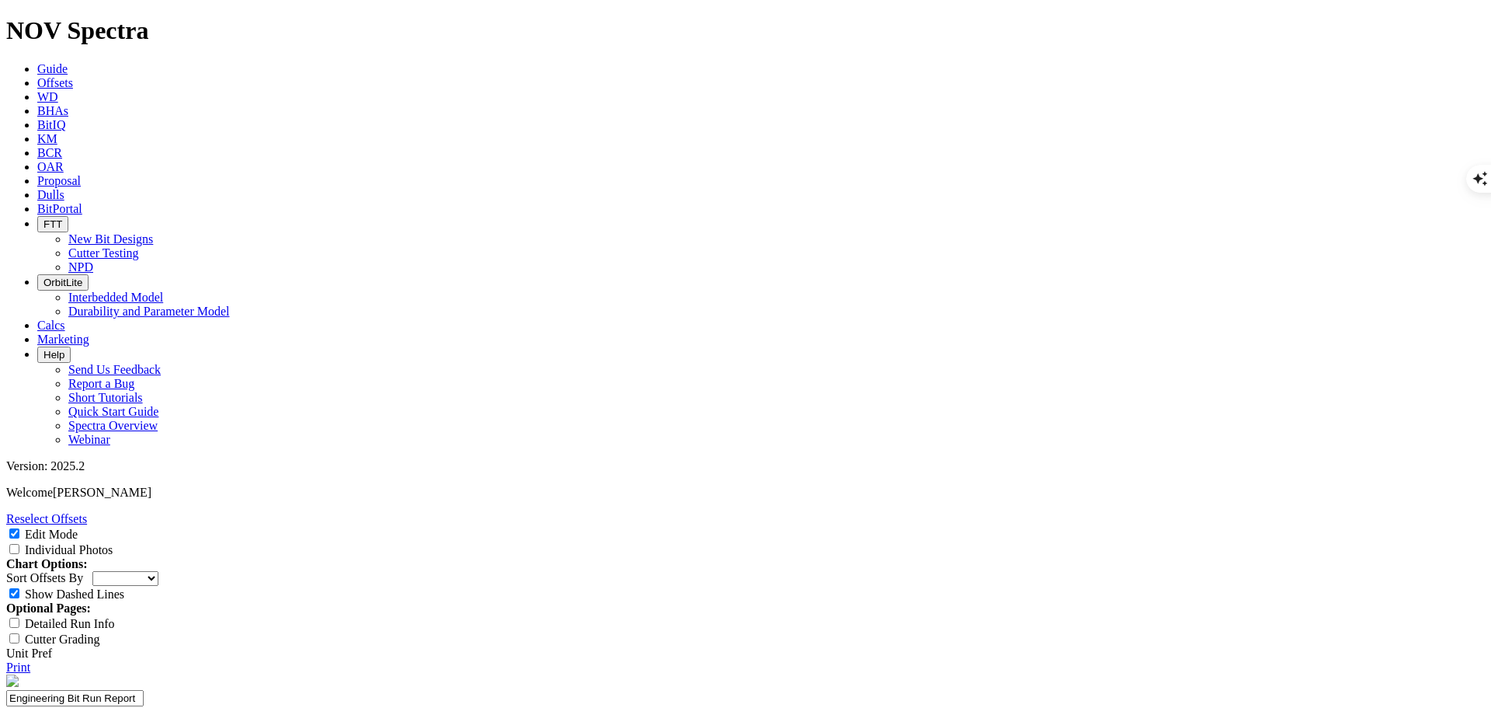
select select "number:0"
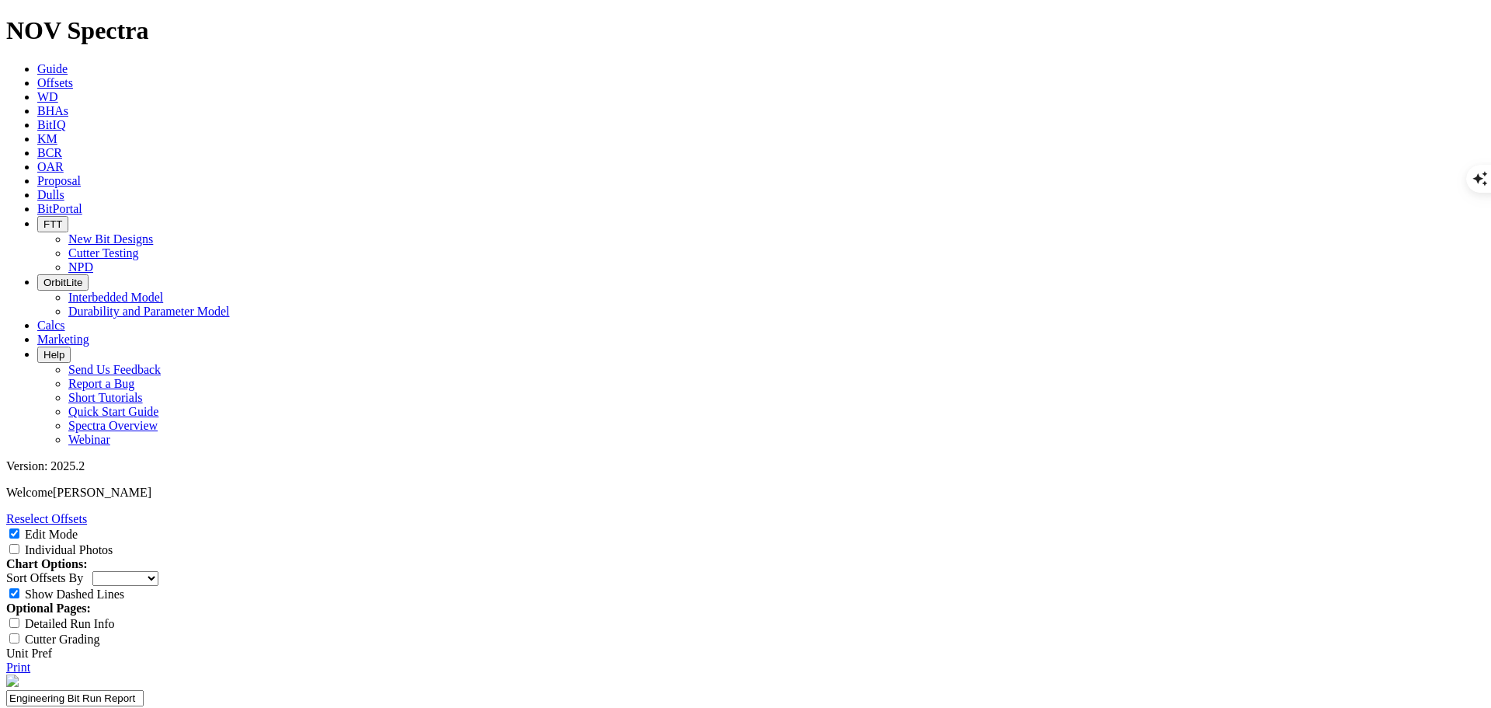
drag, startPoint x: 773, startPoint y: 541, endPoint x: 785, endPoint y: 562, distance: 24.4
drag, startPoint x: 781, startPoint y: 555, endPoint x: 745, endPoint y: 524, distance: 47.9
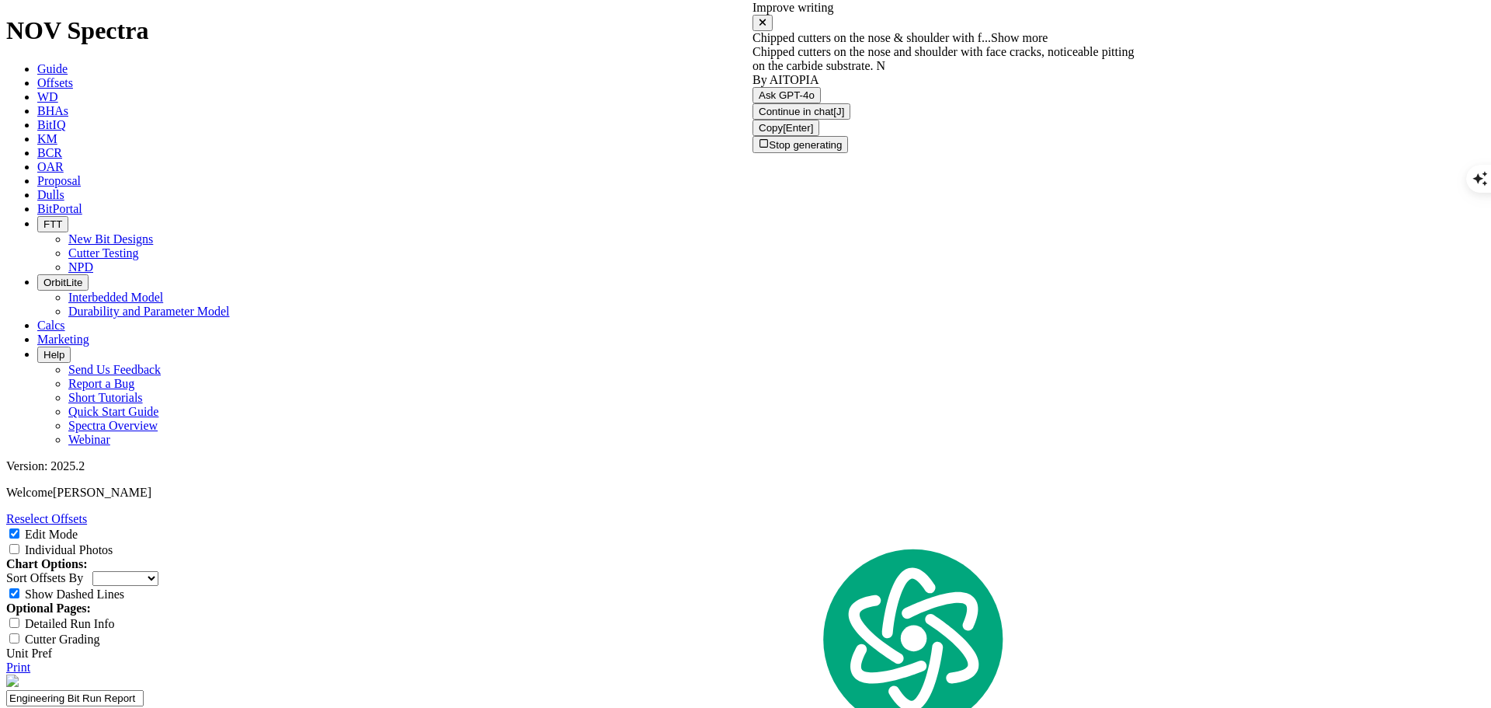
scroll to position [1562, 0]
click at [767, 45] on div "Chipped cutters on the nose & shoulder with f... Show more" at bounding box center [947, 38] width 388 height 14
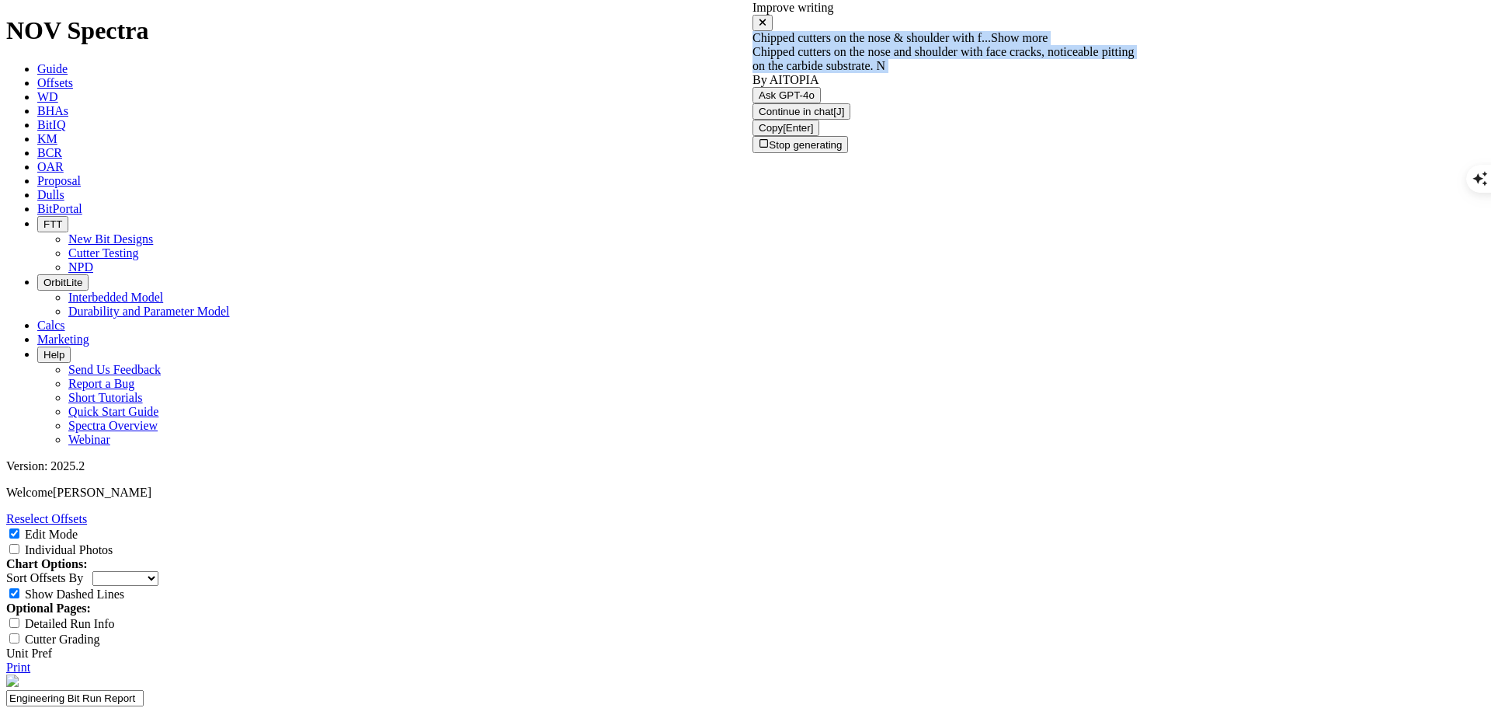
drag, startPoint x: 767, startPoint y: 50, endPoint x: 899, endPoint y: 89, distance: 137.6
click at [899, 89] on div "Chipped cutters on the nose & shoulder with f... Show more Chipped cutters on t…" at bounding box center [947, 114] width 388 height 167
copy div "Chipped cutters on the nose & shoulder with f... Show more Chipped cutters on t…"
drag, startPoint x: 783, startPoint y: 554, endPoint x: 736, endPoint y: 519, distance: 58.9
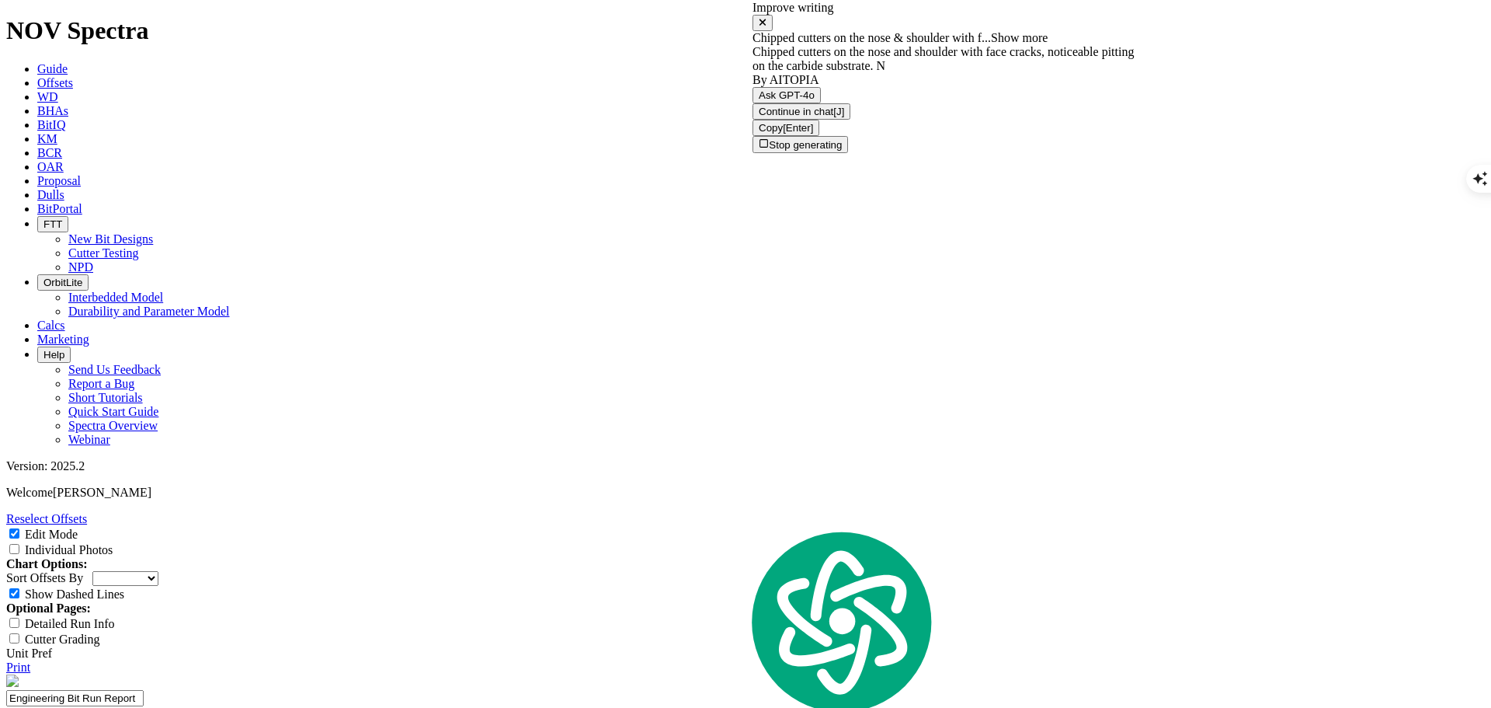
paste textarea "... Show more Chipped cutters on the nose and shoulder with face cracks, notice…"
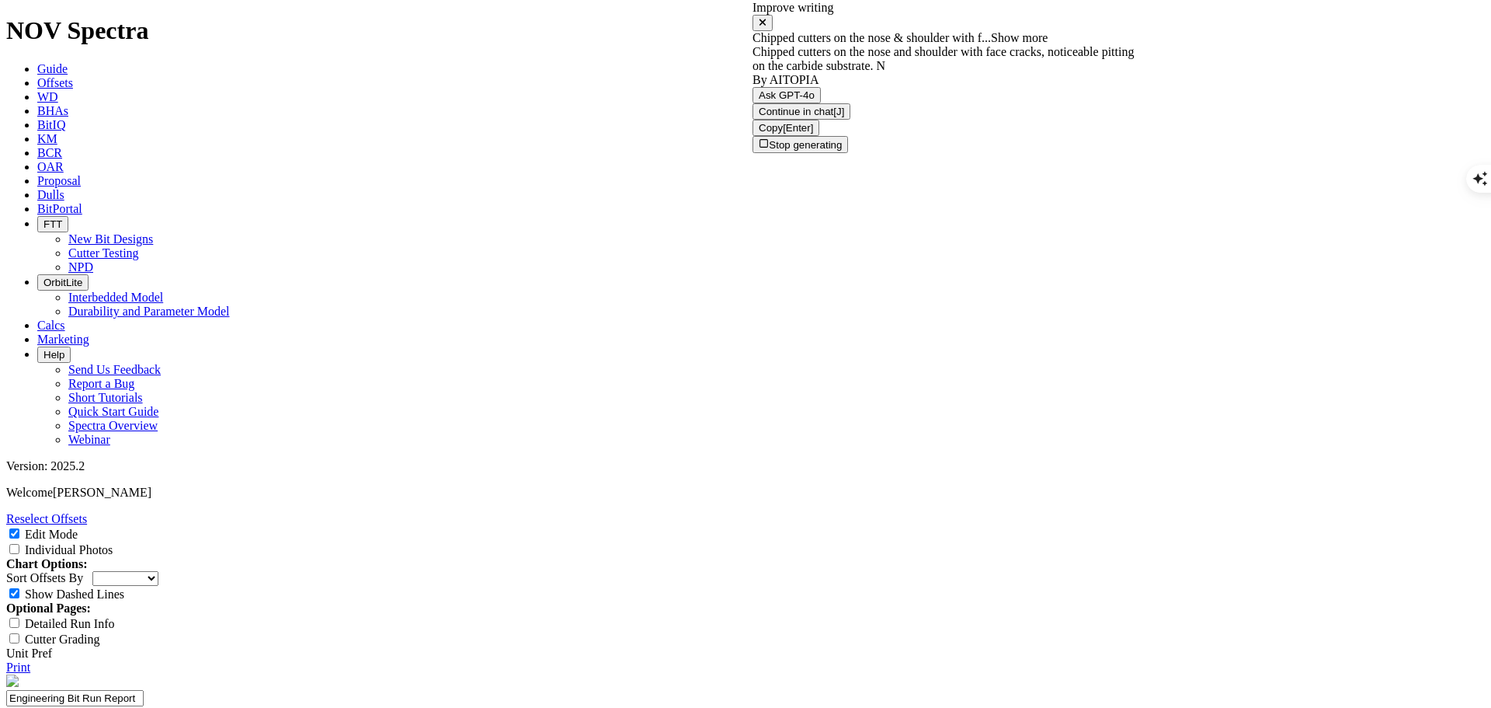
scroll to position [0, 0]
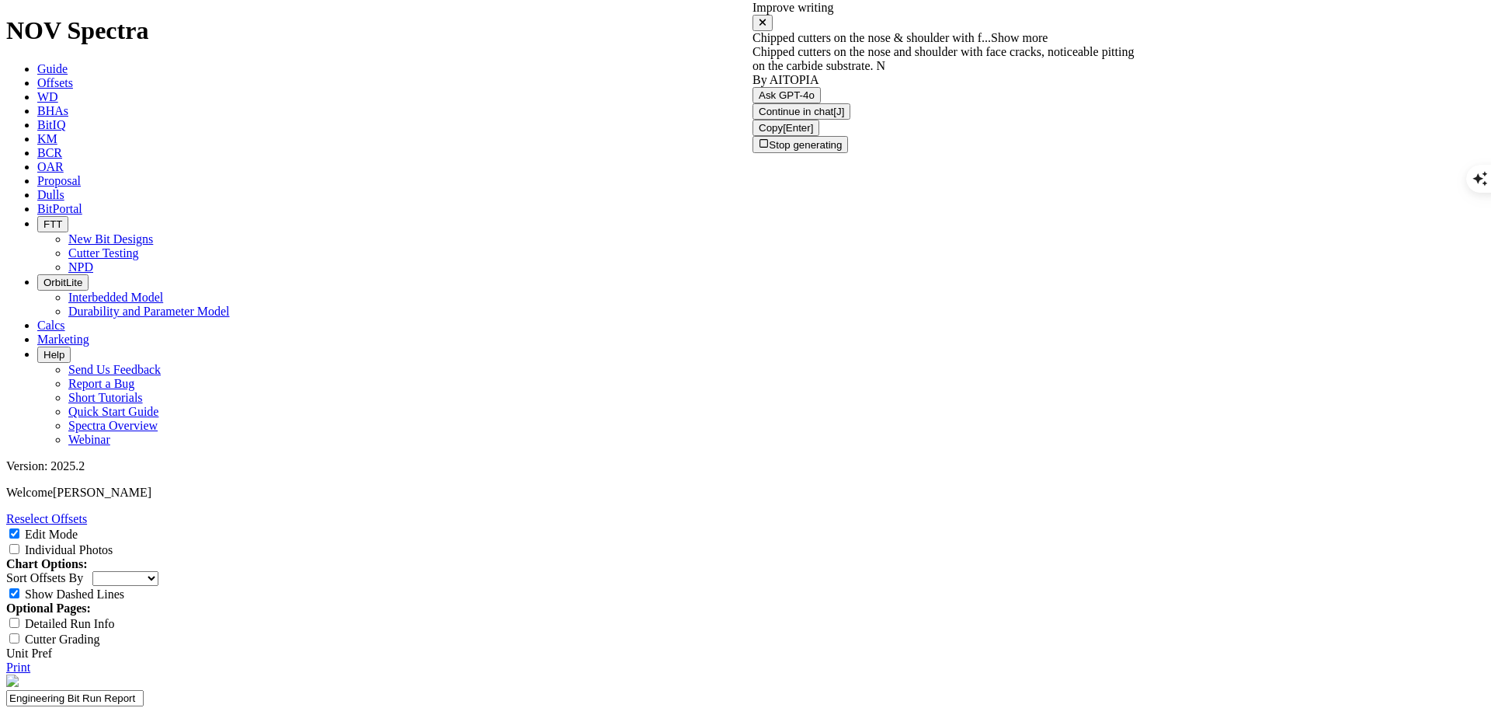
drag, startPoint x: 812, startPoint y: 538, endPoint x: 725, endPoint y: 517, distance: 89.5
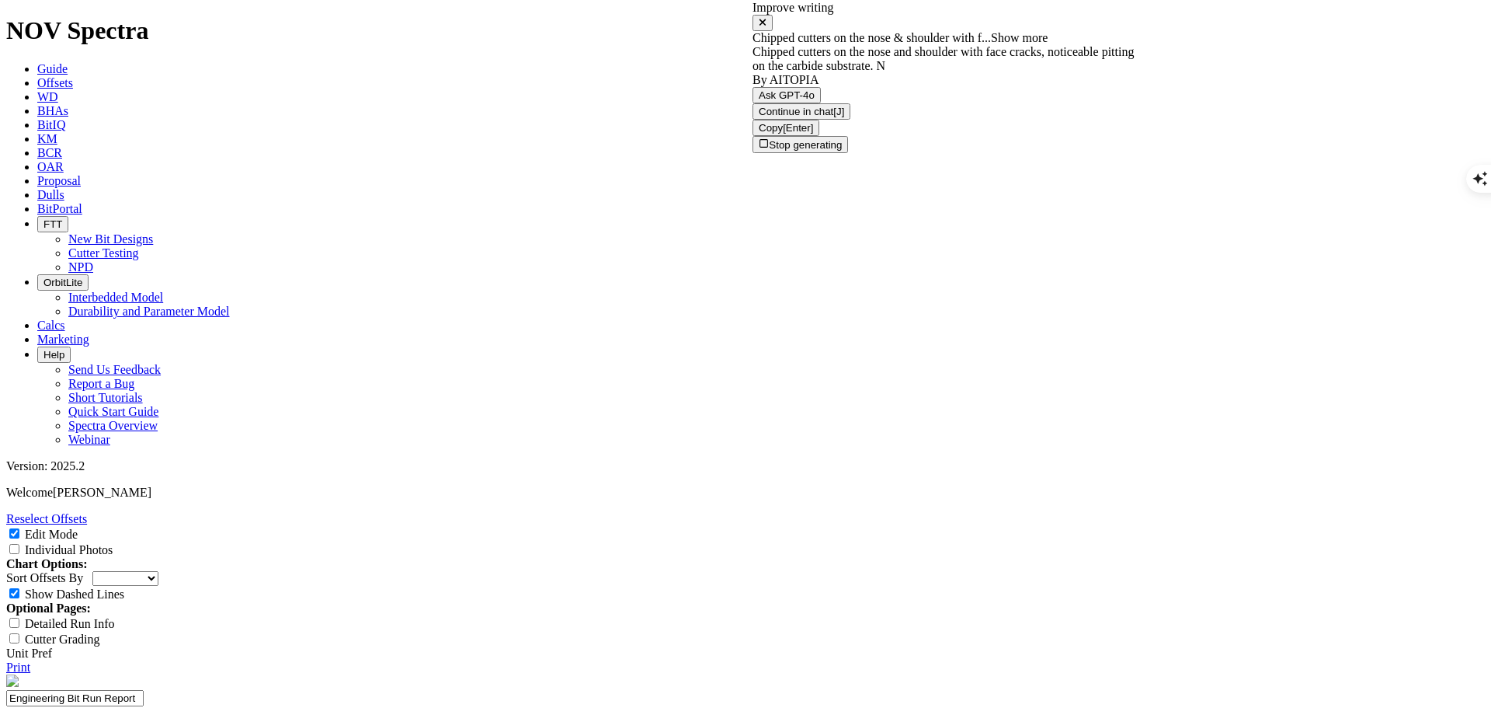
click at [767, 17] on icon at bounding box center [763, 22] width 8 height 10
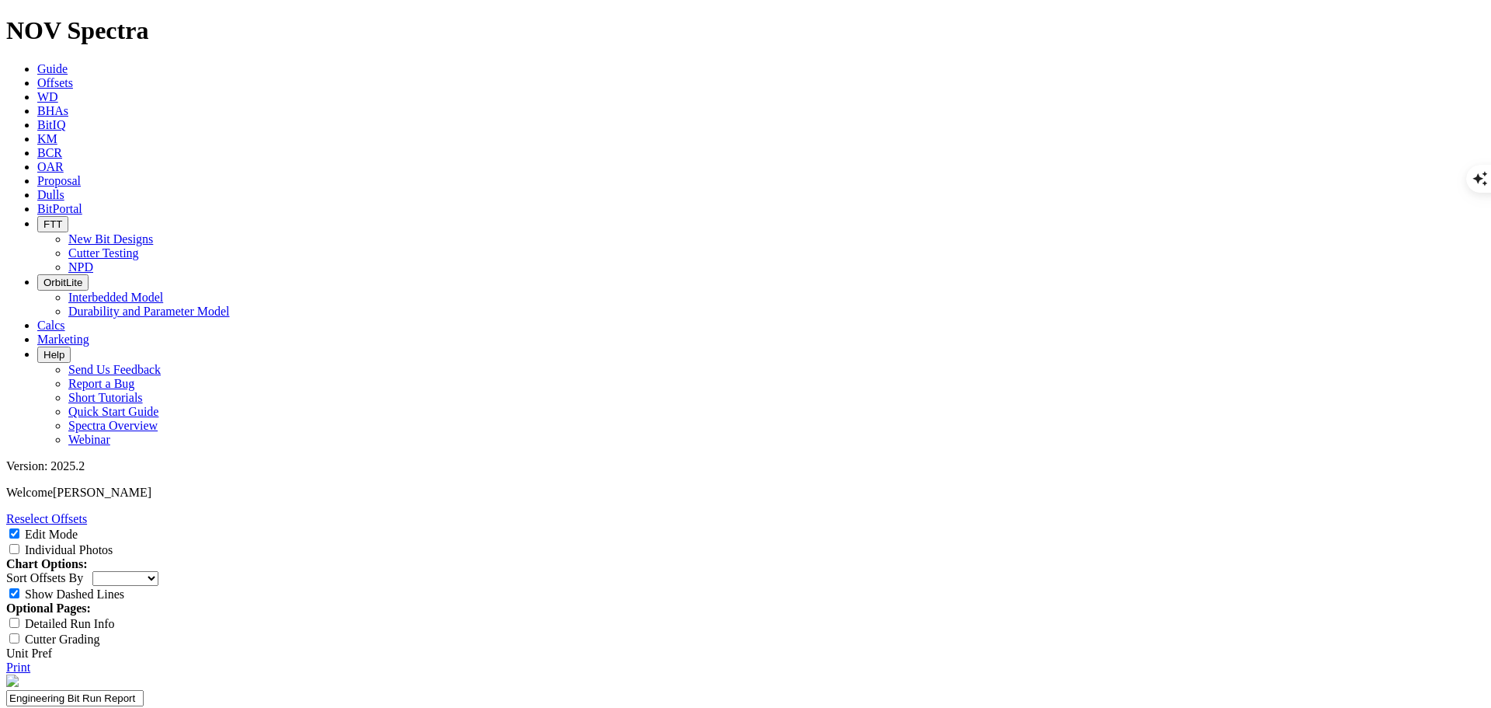
drag, startPoint x: 868, startPoint y: 520, endPoint x: 875, endPoint y: 553, distance: 33.5
type textarea "Chipped cutters on the nose and shoulder with face cracks,. Noticeable pitting …"
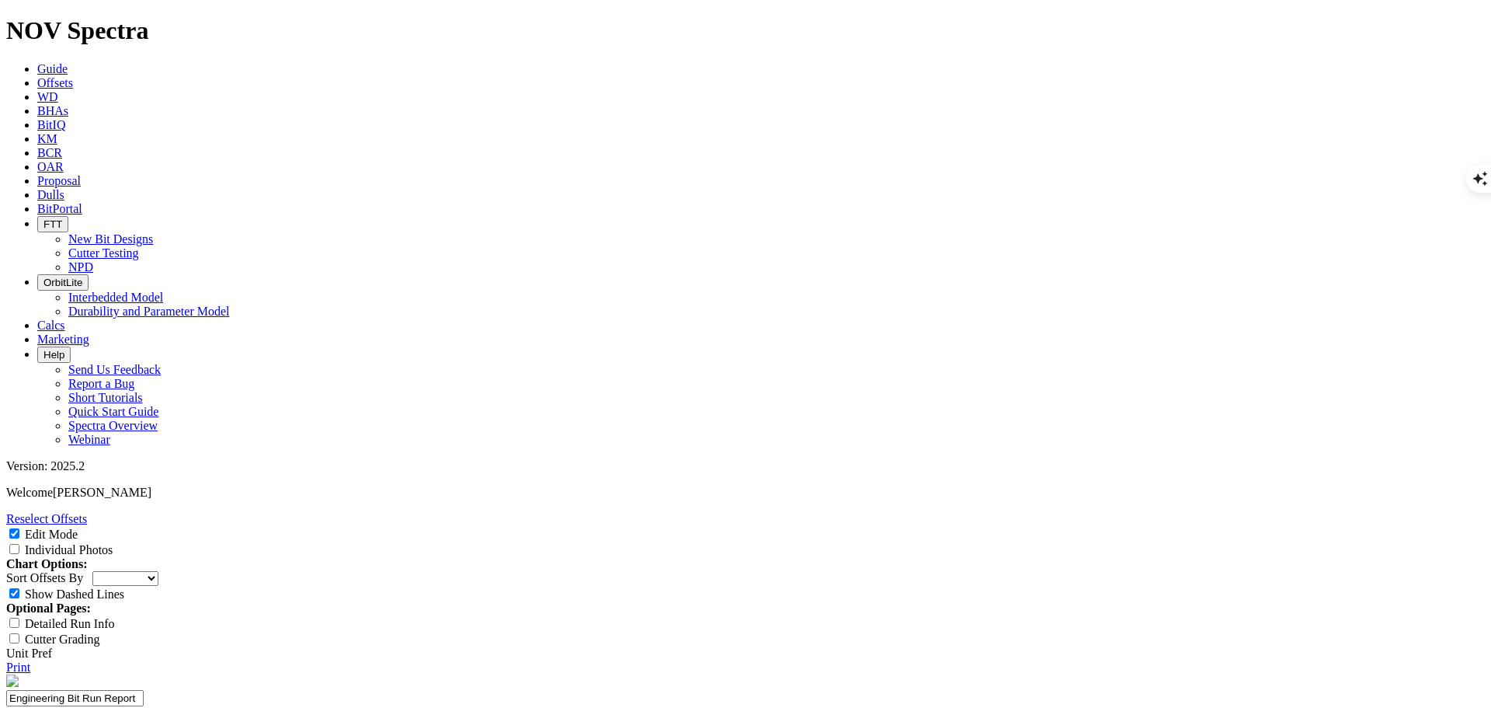
type input "3"
